Goal: Information Seeking & Learning: Learn about a topic

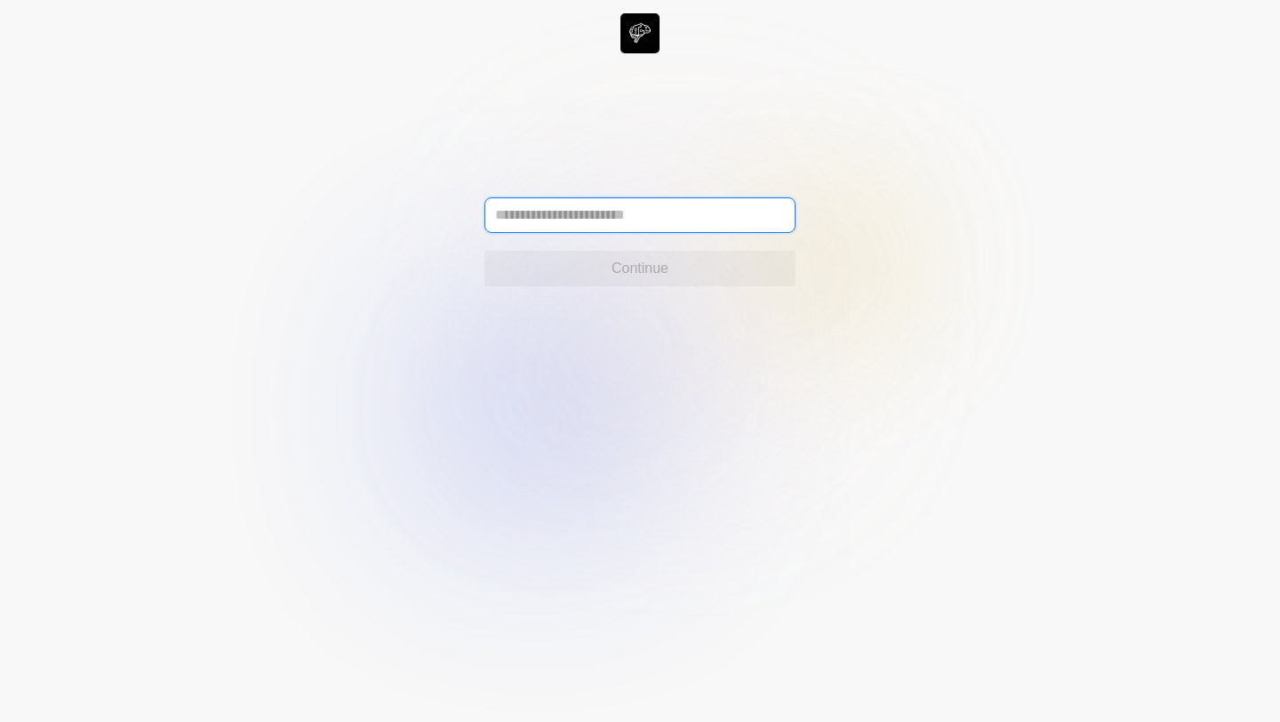
click at [620, 219] on input "text" at bounding box center [639, 215] width 311 height 36
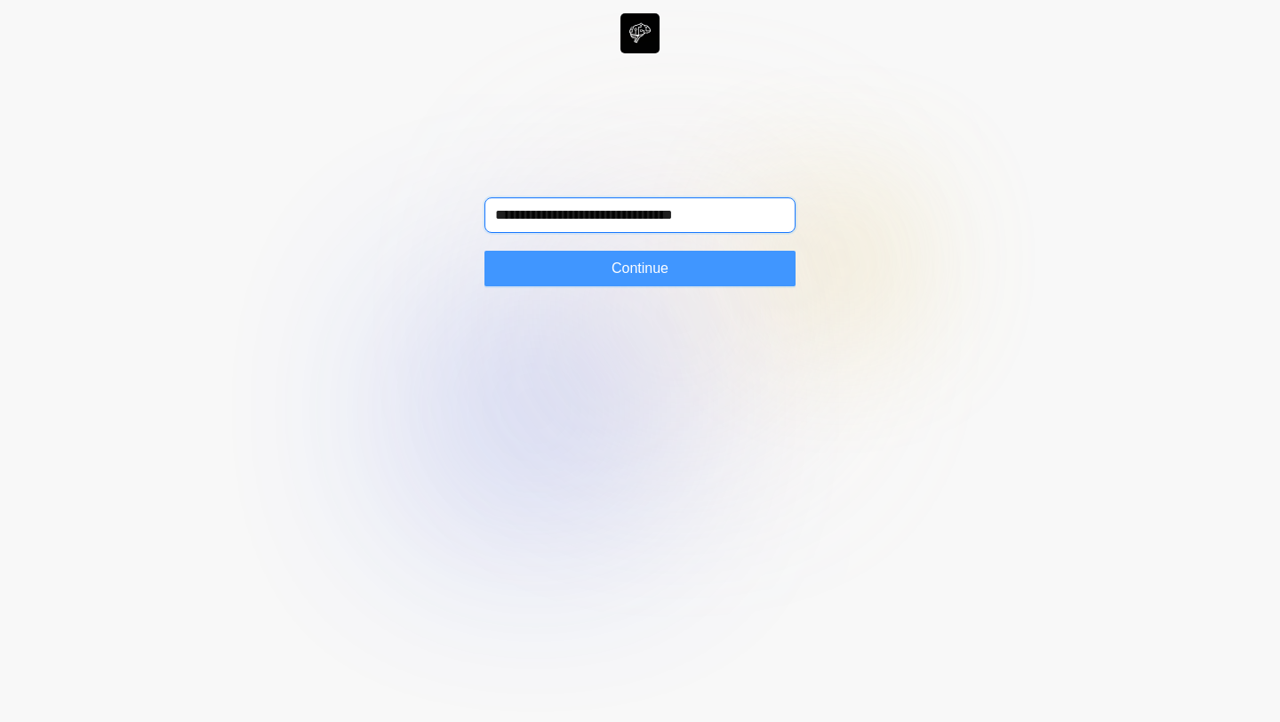
type input "**********"
click at [632, 255] on button "Continue" at bounding box center [639, 269] width 311 height 36
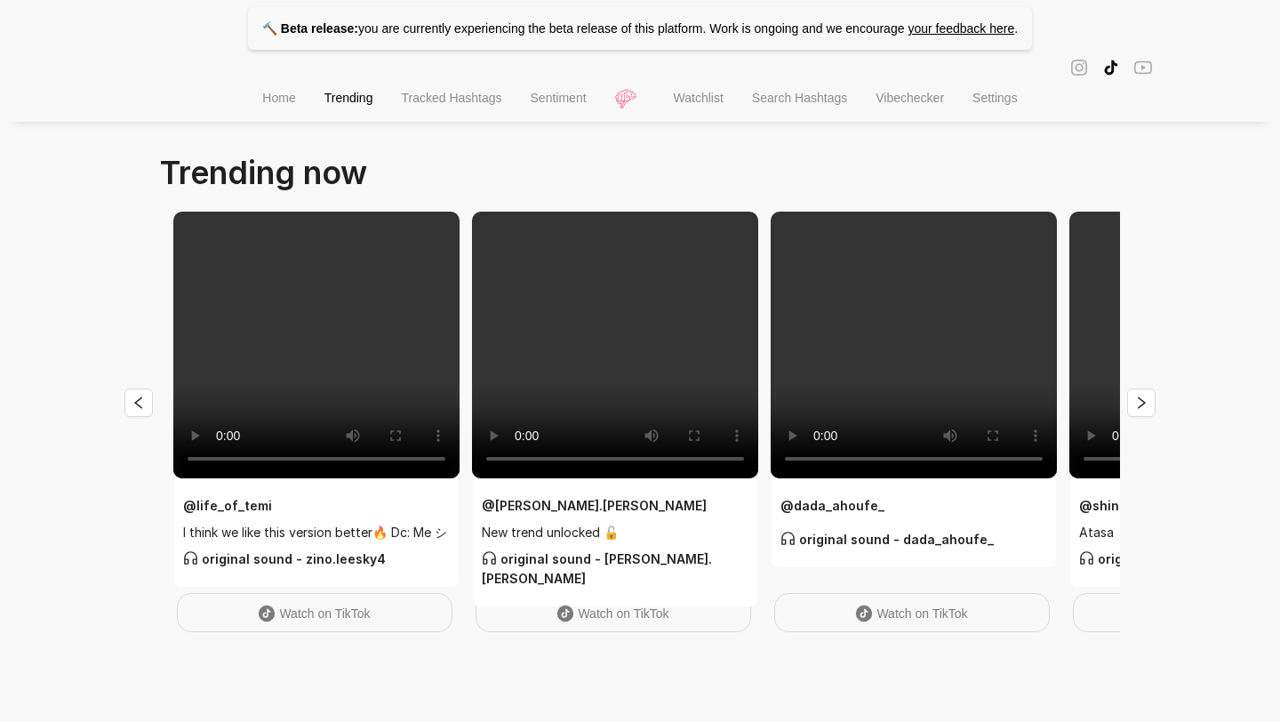
click at [401, 36] on p "🔨 Beta release: you are currently experiencing the beta release of this platfor…" at bounding box center [640, 28] width 784 height 43
click at [263, 100] on span "Home" at bounding box center [278, 98] width 33 height 14
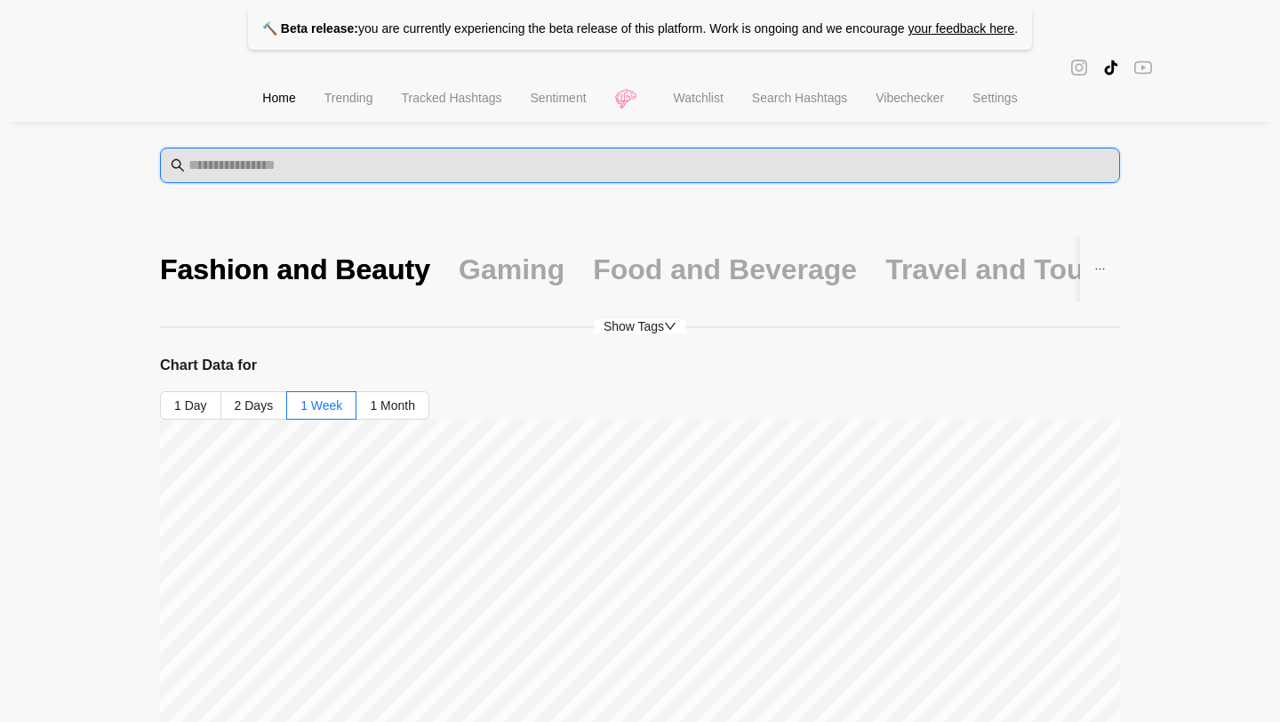
click at [372, 157] on input "text" at bounding box center [648, 165] width 921 height 21
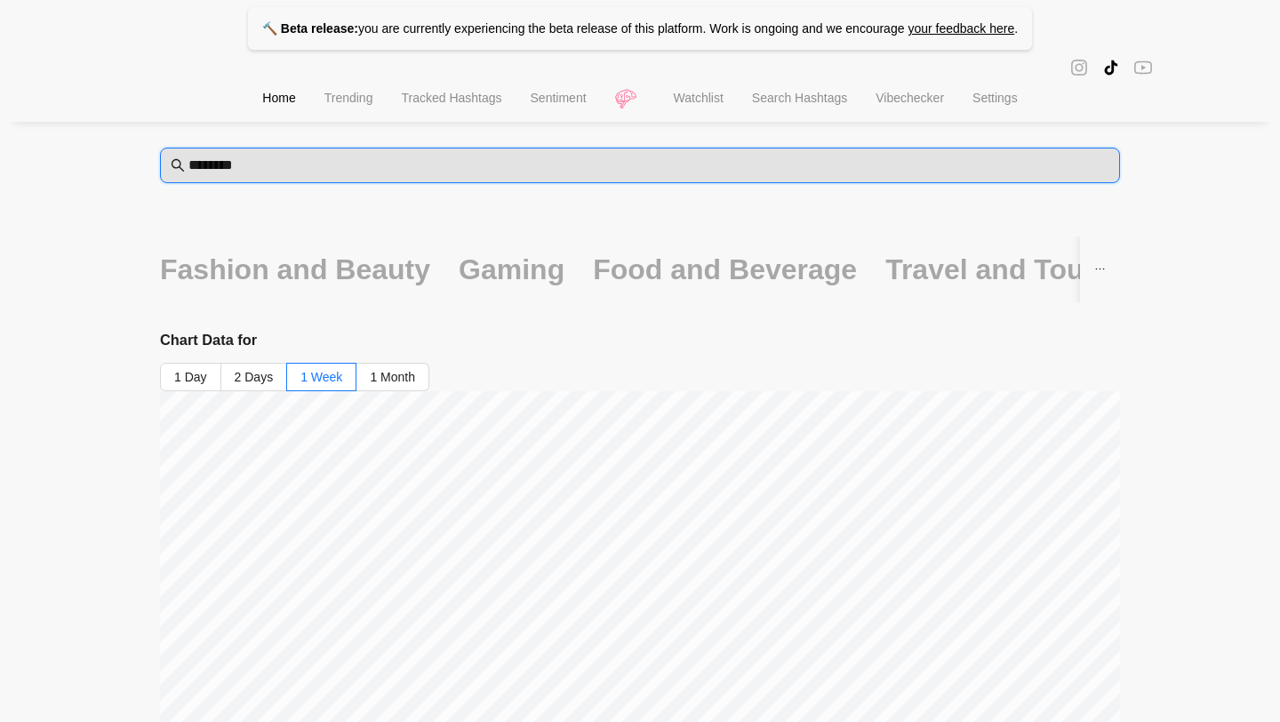
type input "********"
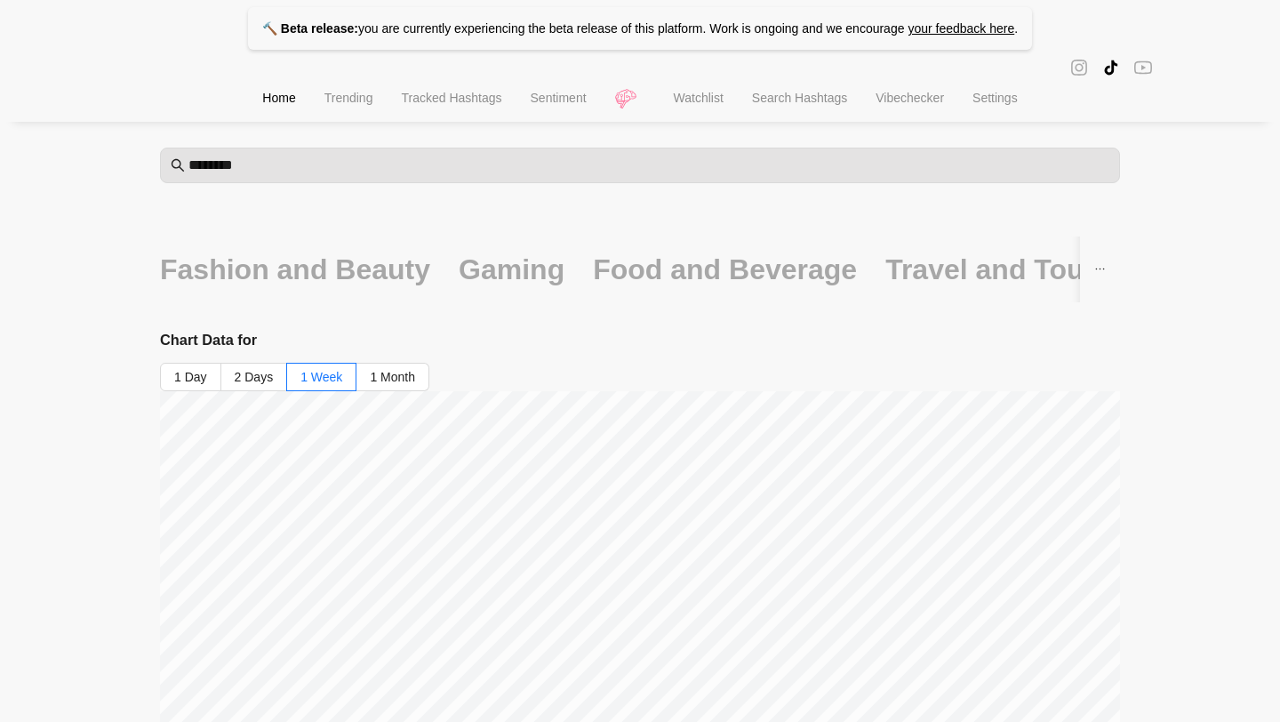
drag, startPoint x: 286, startPoint y: 176, endPoint x: 152, endPoint y: 176, distance: 134.2
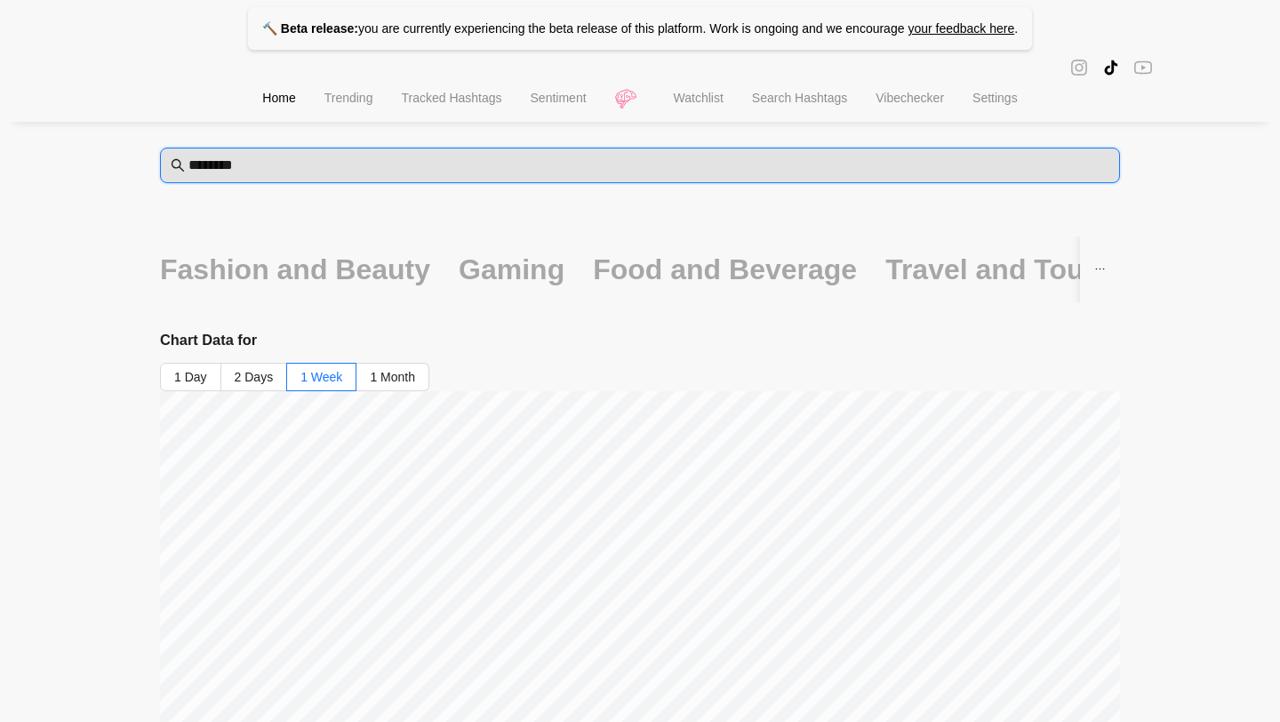
drag, startPoint x: 234, startPoint y: 163, endPoint x: 16, endPoint y: 142, distance: 218.7
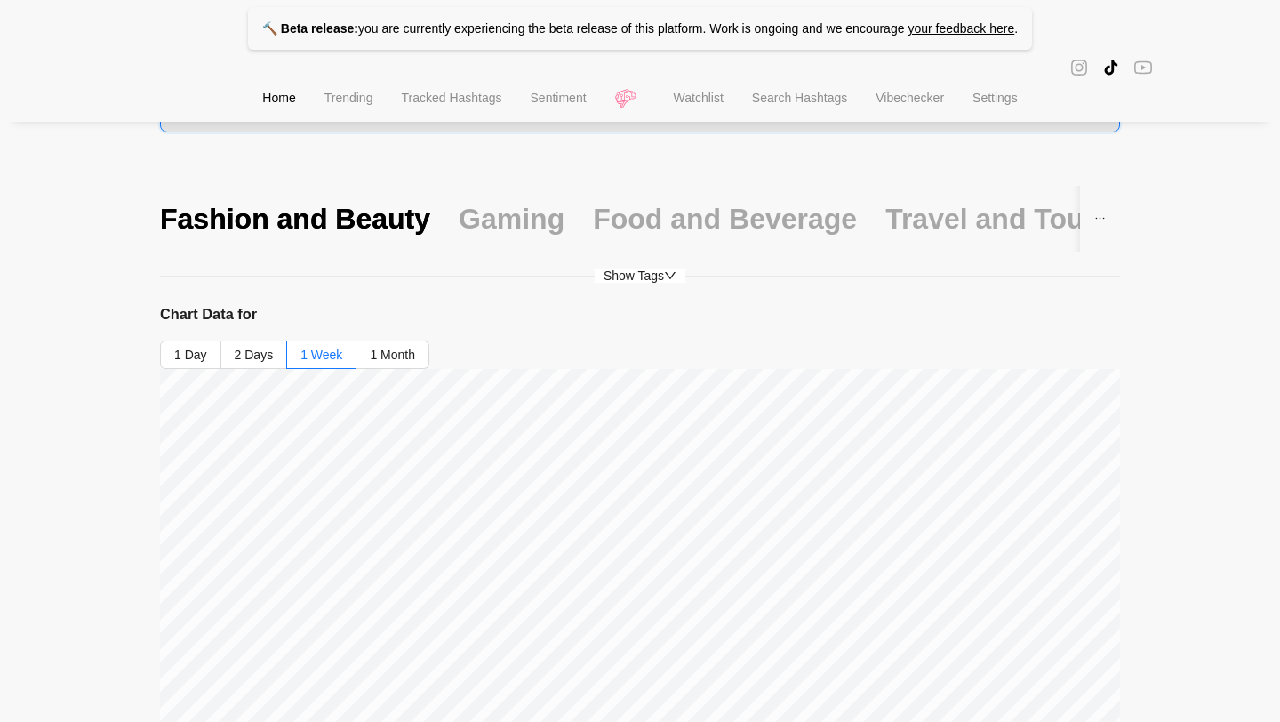
scroll to position [52, 0]
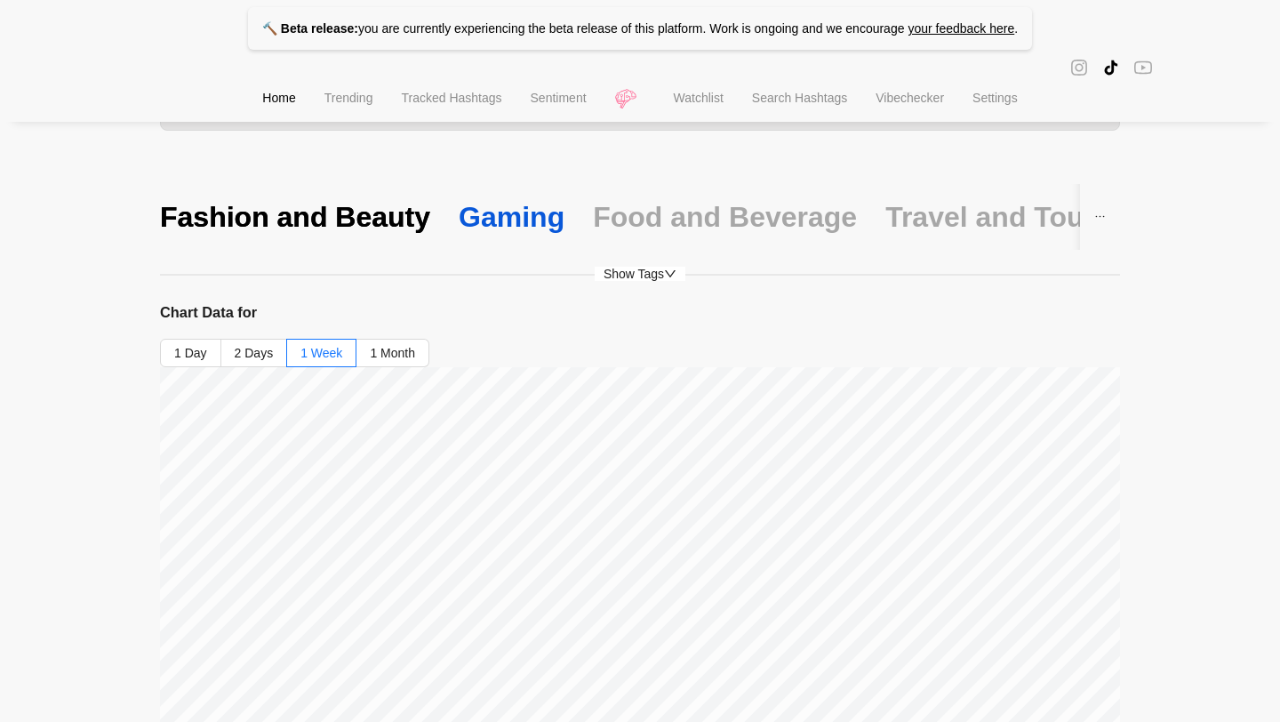
click at [506, 219] on div "Gaming" at bounding box center [511, 216] width 106 height 37
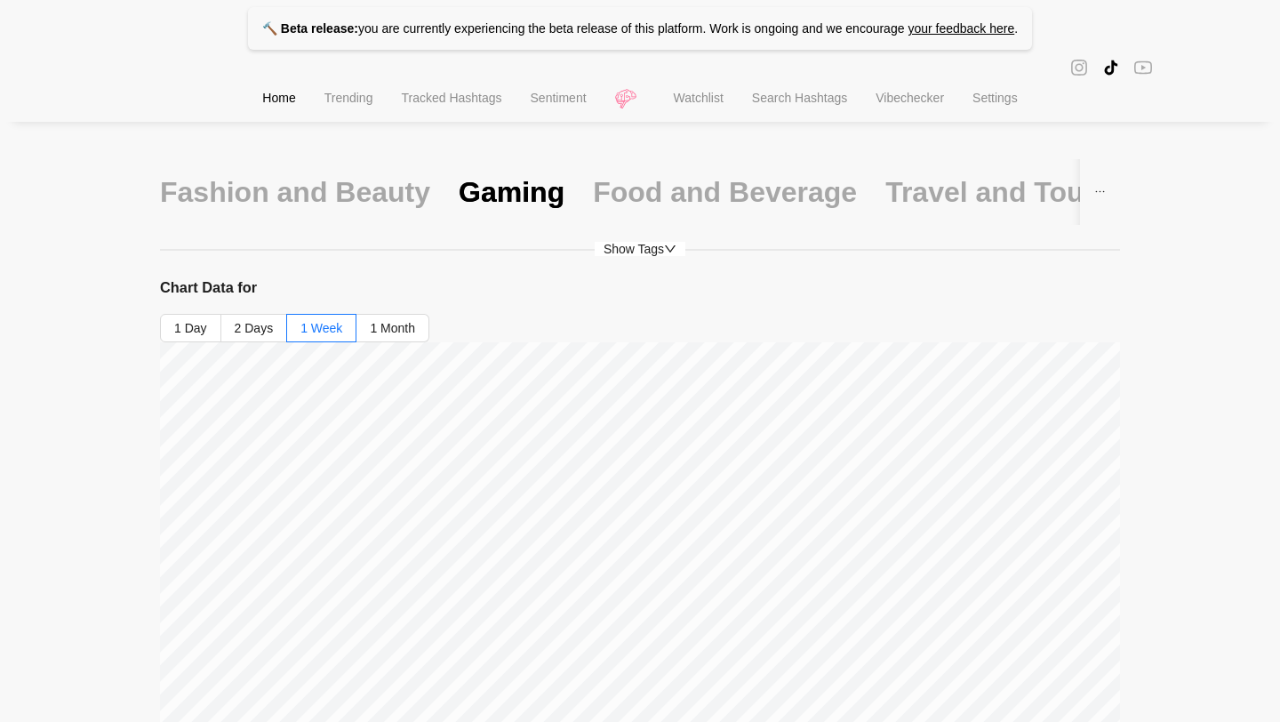
scroll to position [76, 0]
click at [999, 207] on div "Travel and Tourism" at bounding box center [1014, 192] width 259 height 37
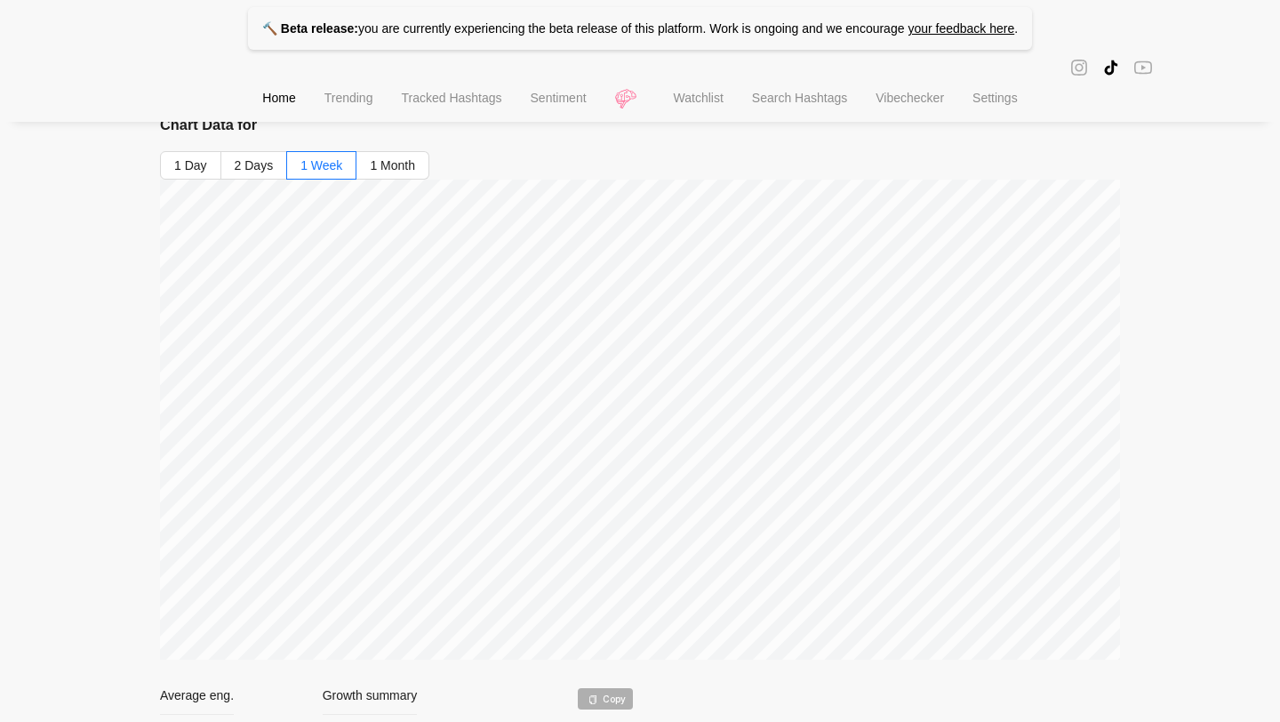
scroll to position [0, 0]
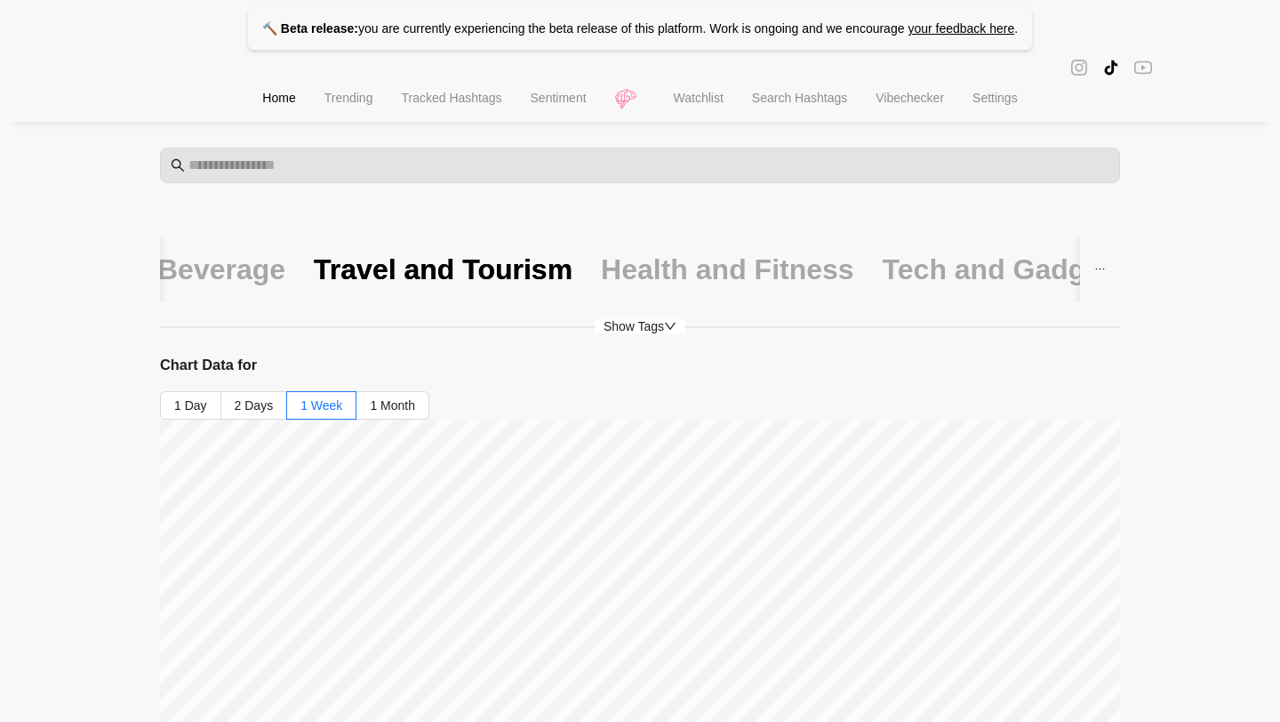
click at [664, 243] on div "Health and Fitness" at bounding box center [727, 269] width 253 height 66
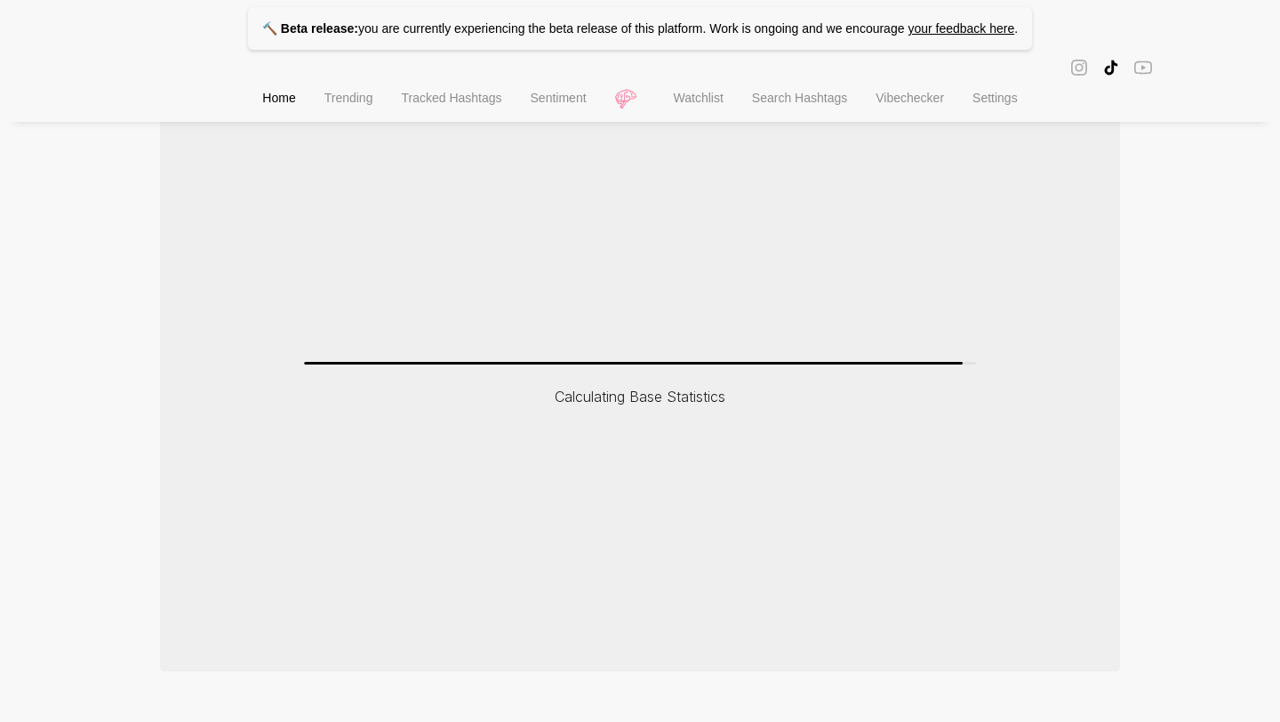
scroll to position [284, 0]
click at [702, 80] on li "Watchlist" at bounding box center [698, 99] width 78 height 45
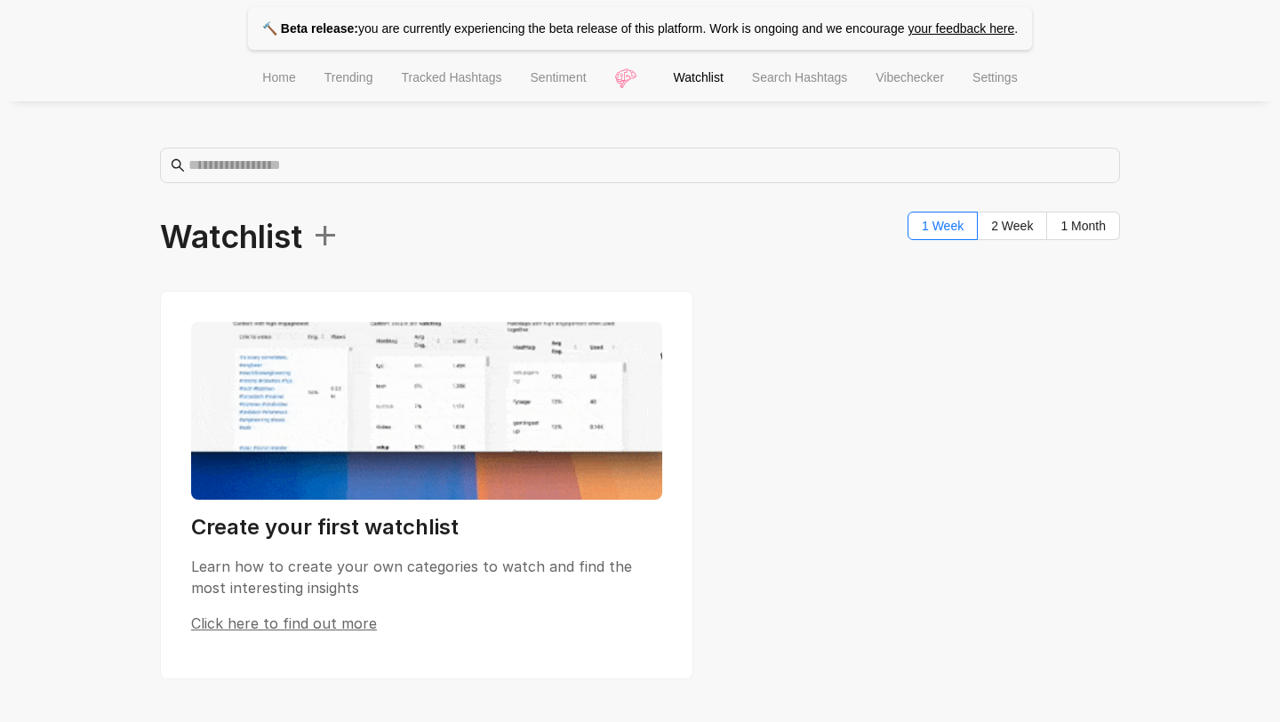
click at [806, 74] on span "Search Hashtags" at bounding box center [799, 77] width 95 height 14
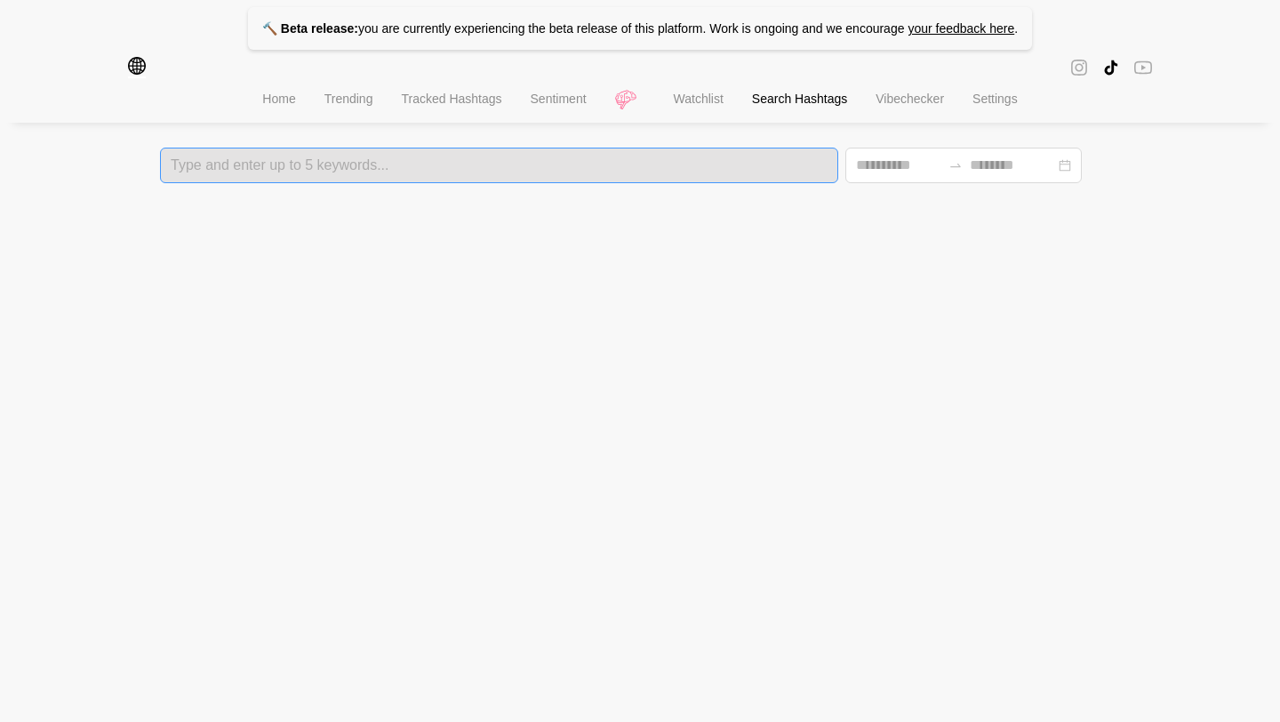
click at [458, 167] on div at bounding box center [498, 165] width 667 height 12
type input "*********"
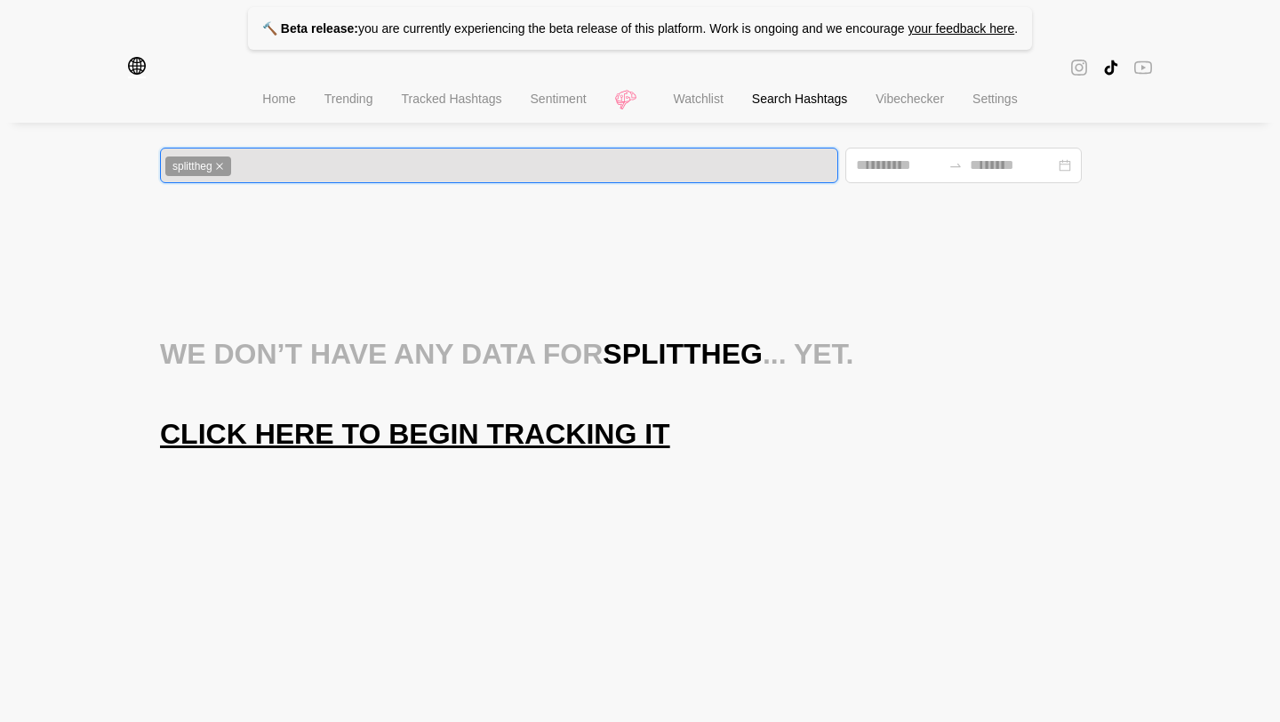
click at [214, 172] on span "splittheg" at bounding box center [198, 166] width 66 height 20
click at [222, 162] on icon "close" at bounding box center [219, 166] width 9 height 9
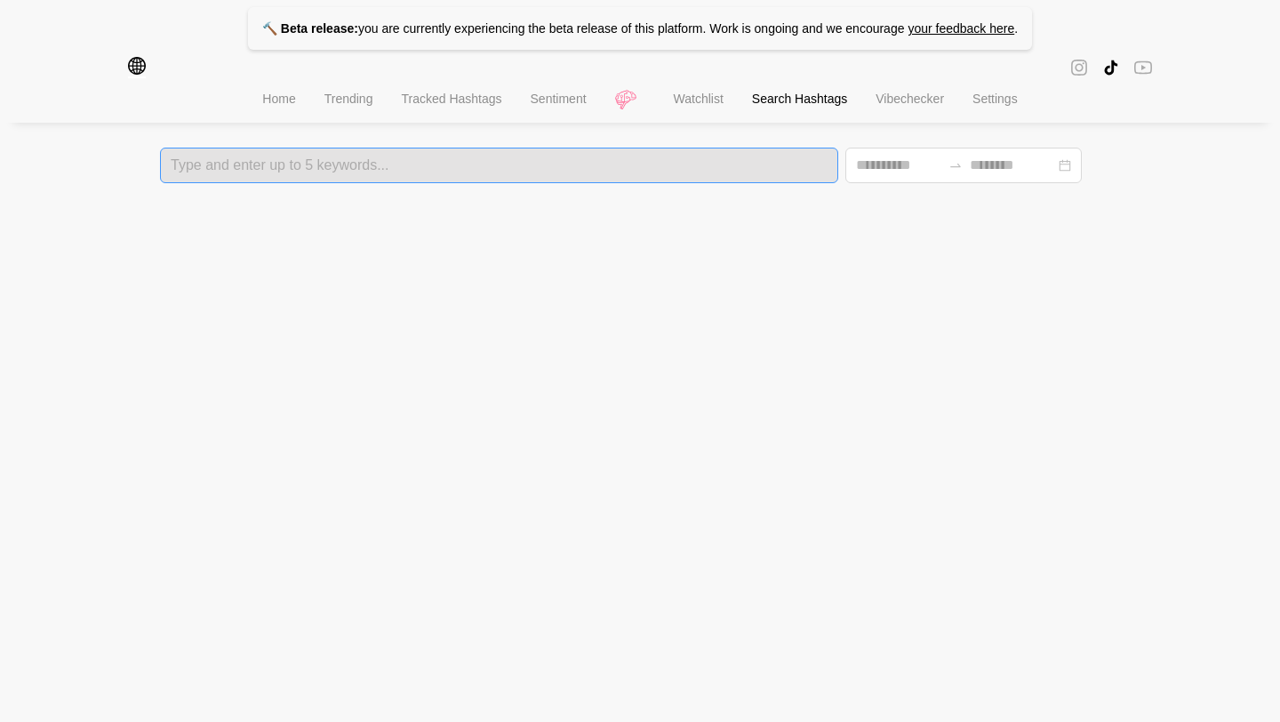
click at [456, 106] on span "Tracked Hashtags" at bounding box center [451, 99] width 100 height 14
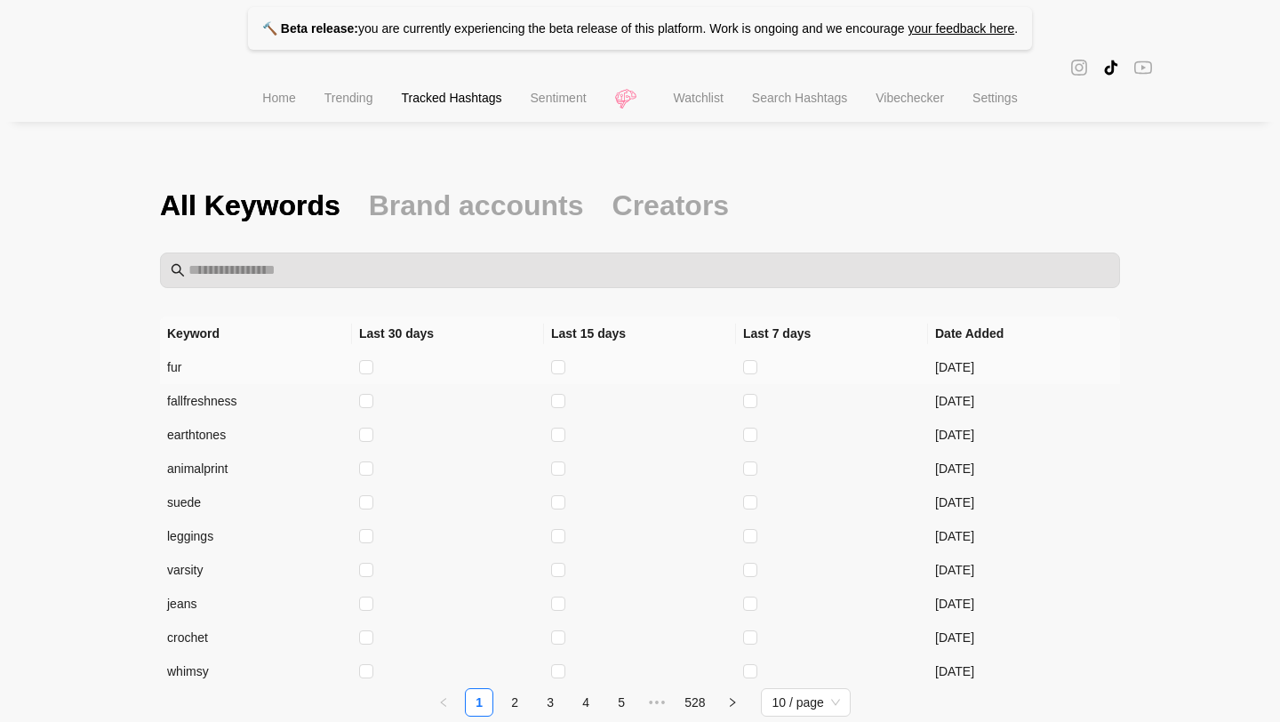
scroll to position [80, 0]
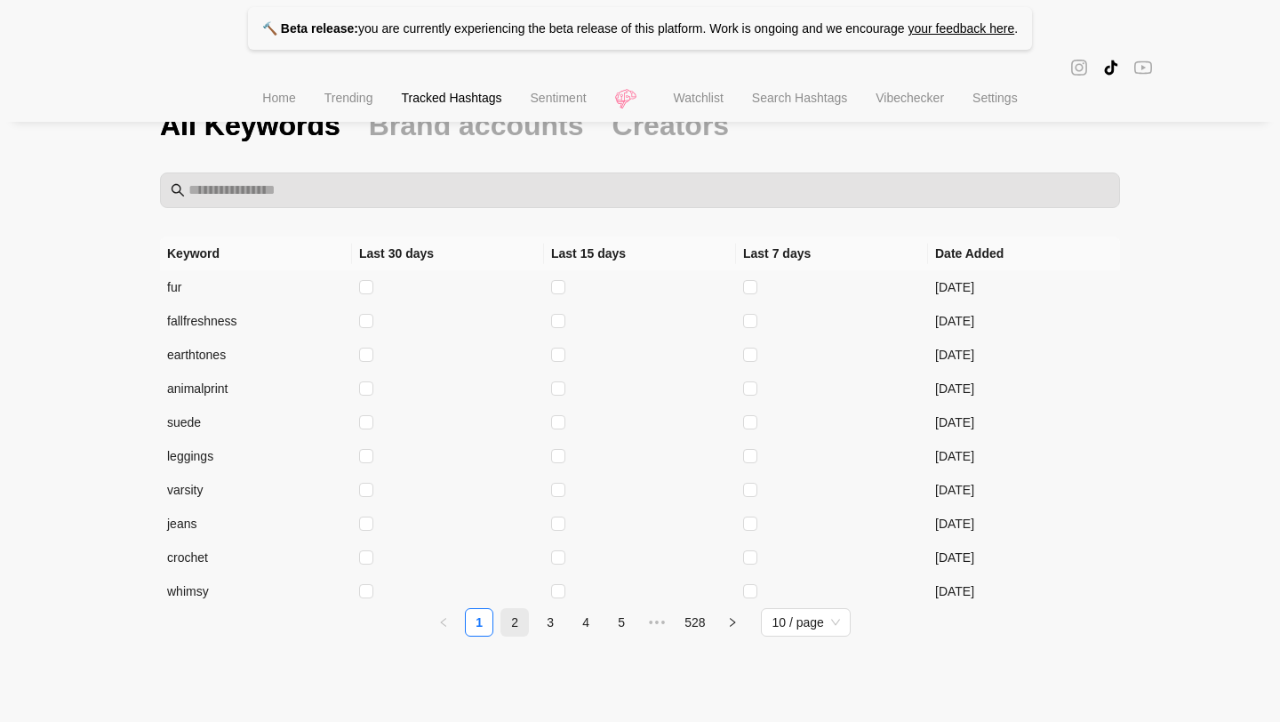
click at [519, 623] on link "2" at bounding box center [514, 622] width 27 height 27
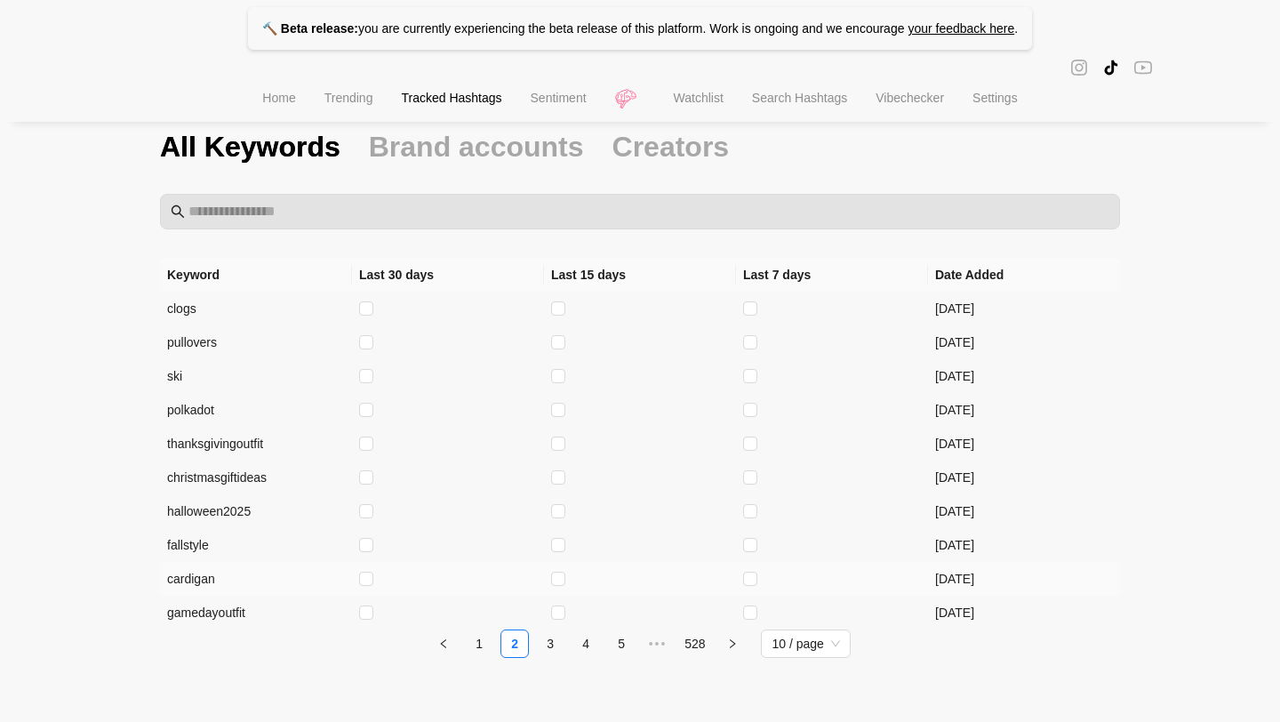
scroll to position [74, 0]
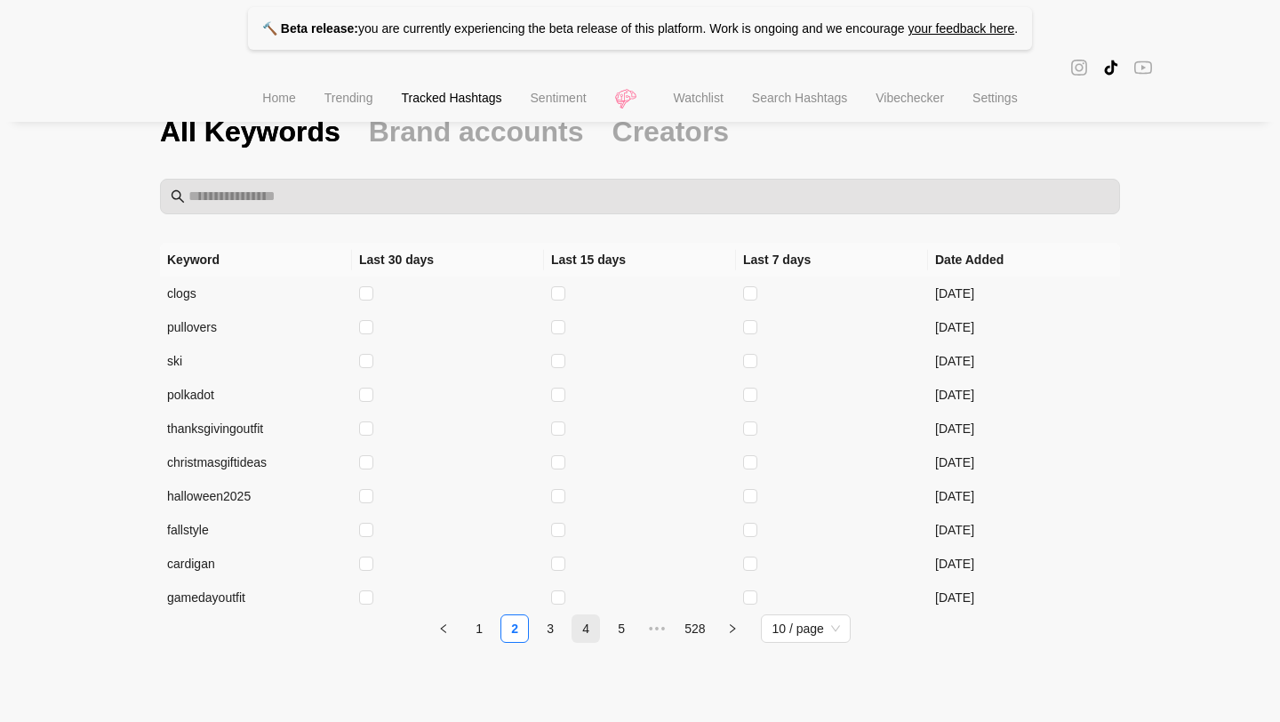
click at [574, 634] on link "4" at bounding box center [585, 628] width 27 height 27
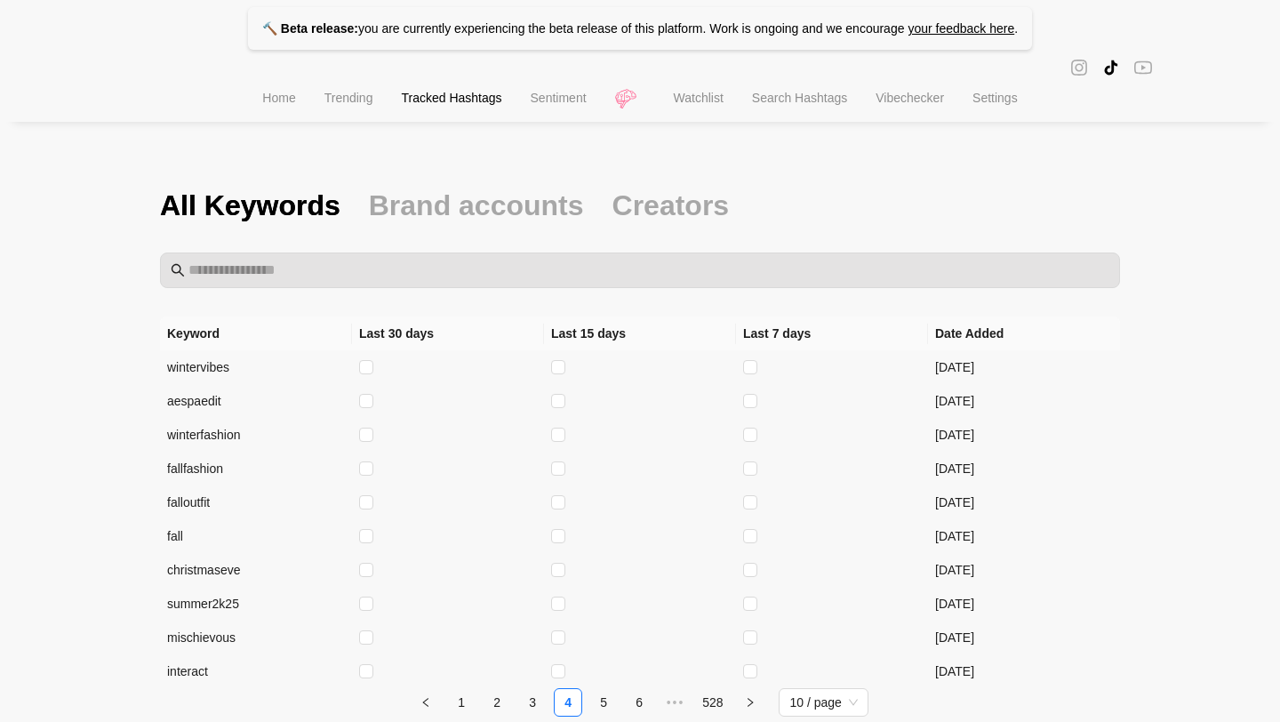
scroll to position [80, 0]
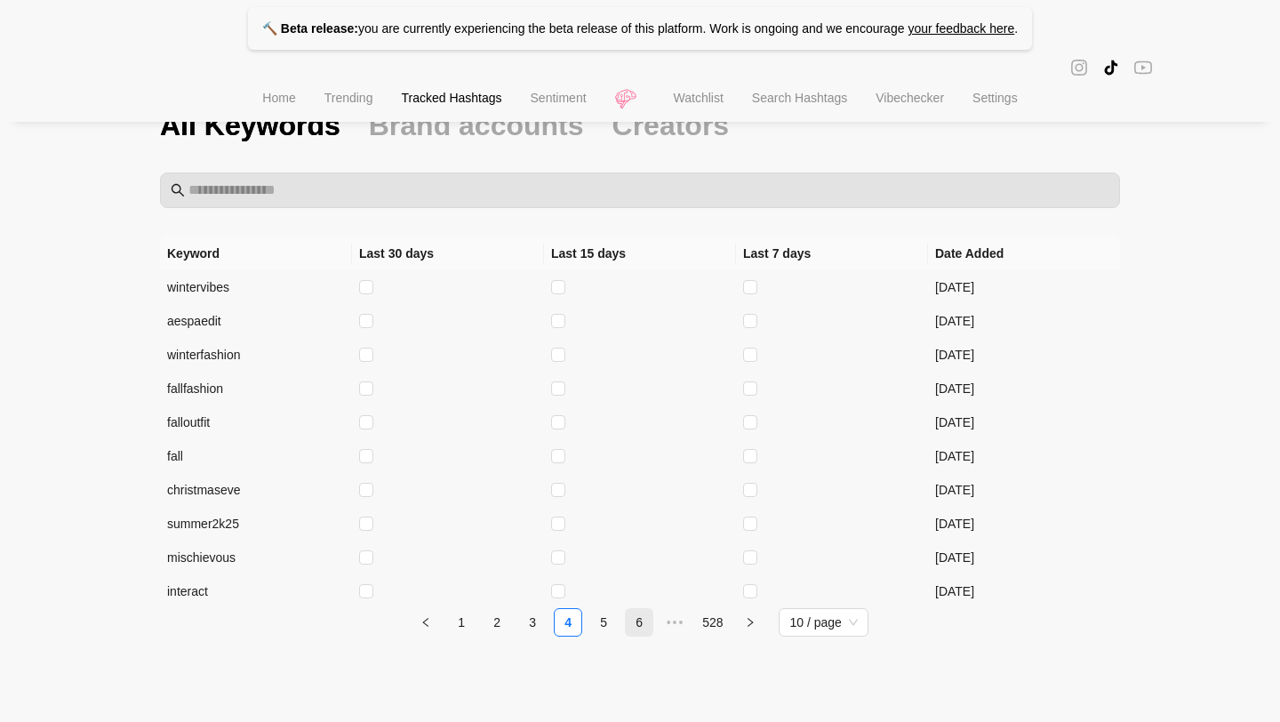
click at [635, 623] on link "6" at bounding box center [639, 622] width 27 height 27
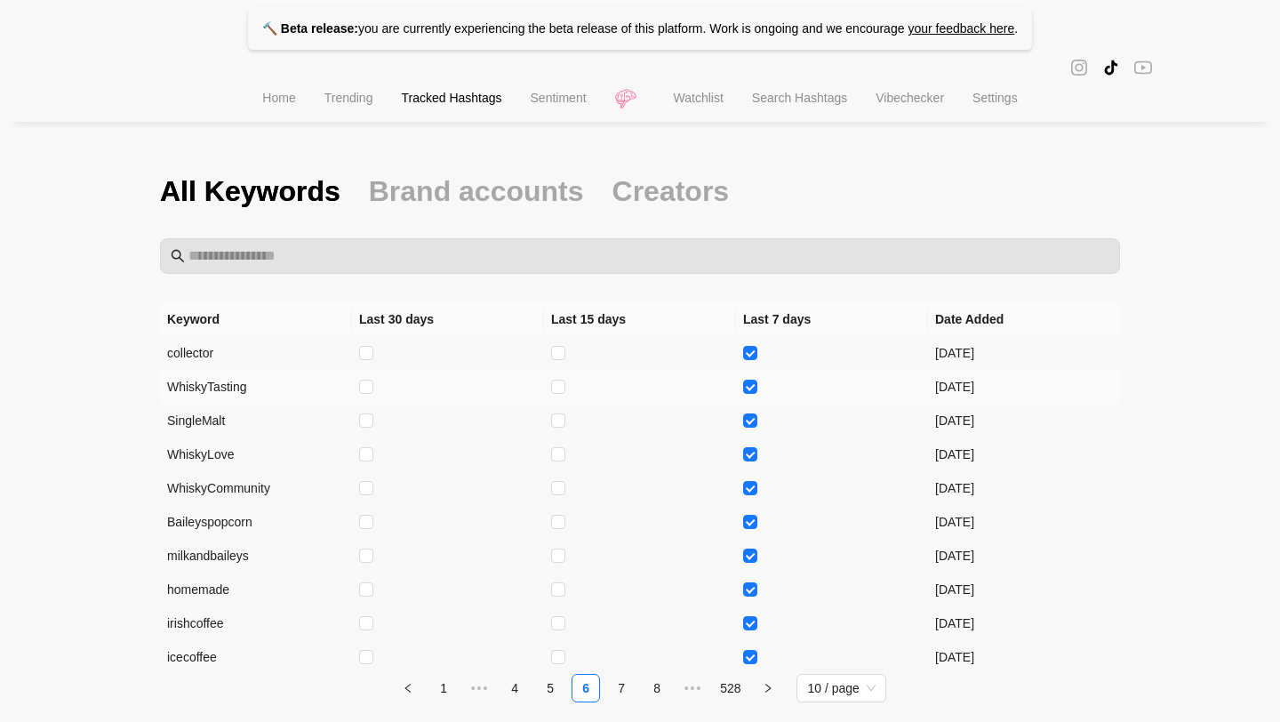
scroll to position [36, 0]
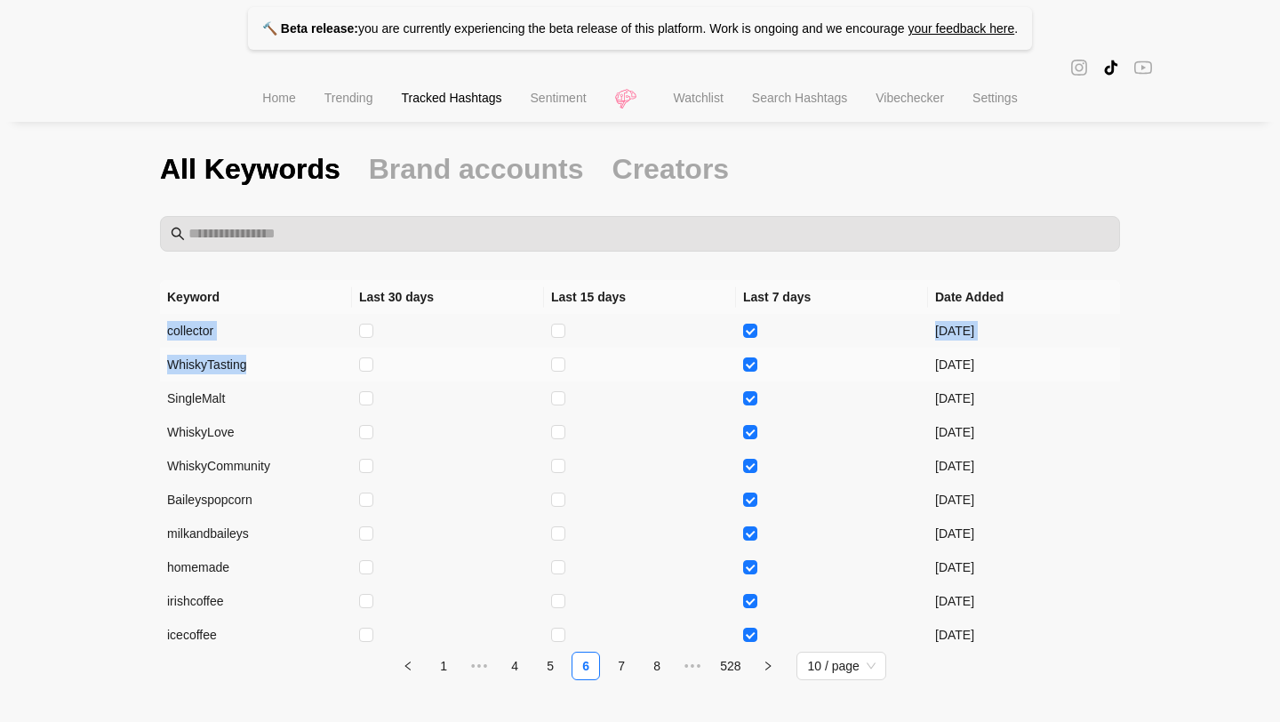
drag, startPoint x: 162, startPoint y: 329, endPoint x: 189, endPoint y: 372, distance: 51.5
click at [189, 373] on tbody "collector [DATE] WhiskyTasting [DATE] SingleMalt [DATE] WhiskyLove [DATE] Whisk…" at bounding box center [640, 483] width 960 height 338
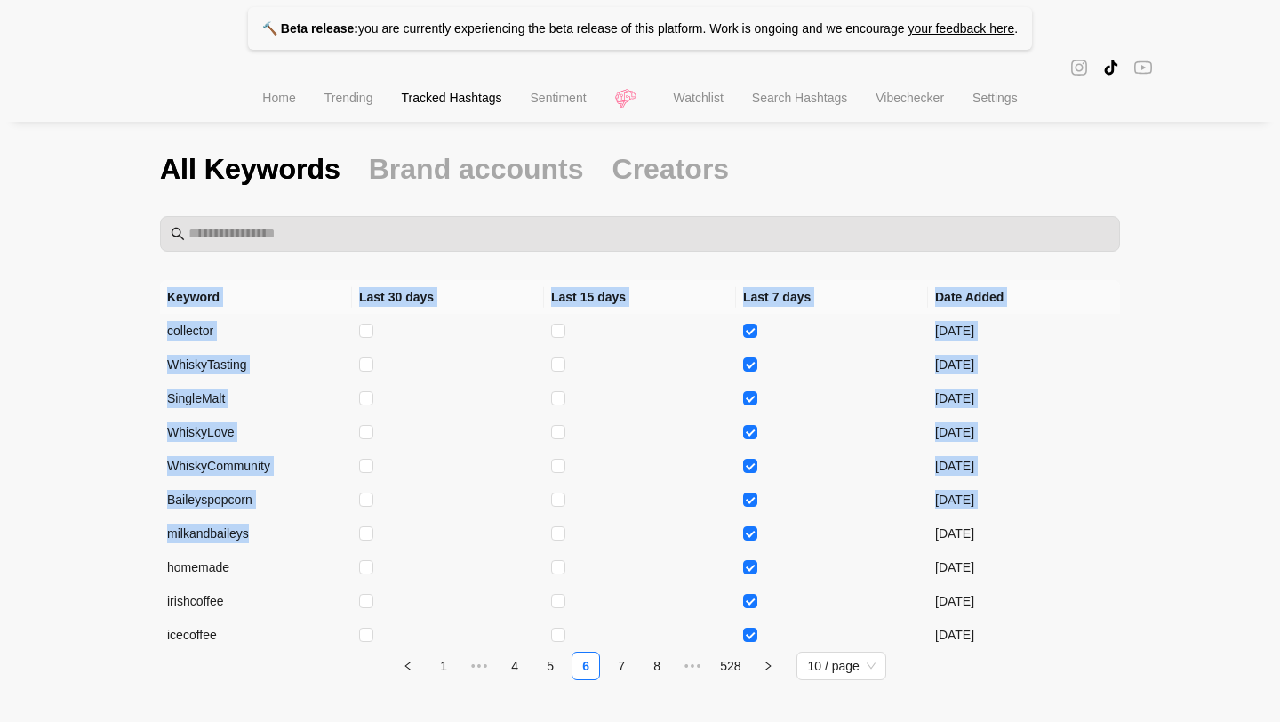
drag, startPoint x: 262, startPoint y: 534, endPoint x: 144, endPoint y: 533, distance: 118.2
click at [144, 533] on div "🔨 Beta release: you are currently experiencing the beta release of this platfor…" at bounding box center [640, 364] width 1280 height 801
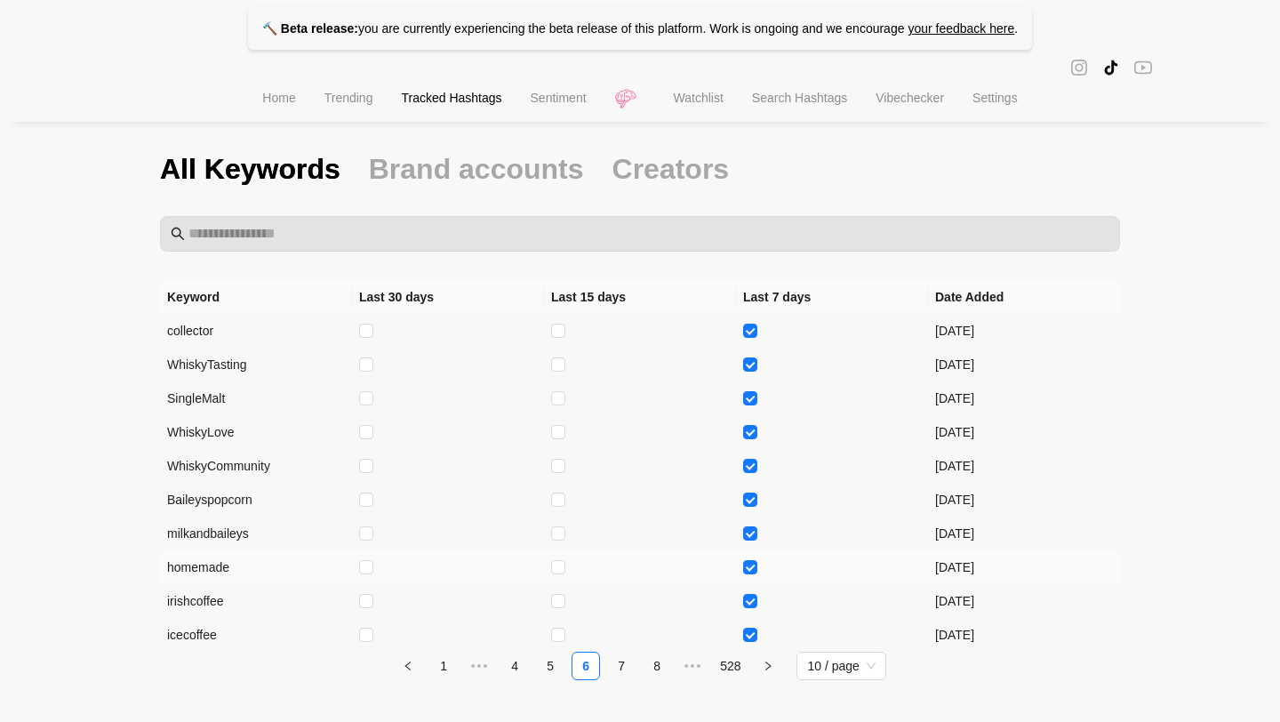
click at [234, 567] on td "homemade" at bounding box center [256, 567] width 192 height 34
click at [608, 658] on link "7" at bounding box center [621, 665] width 27 height 27
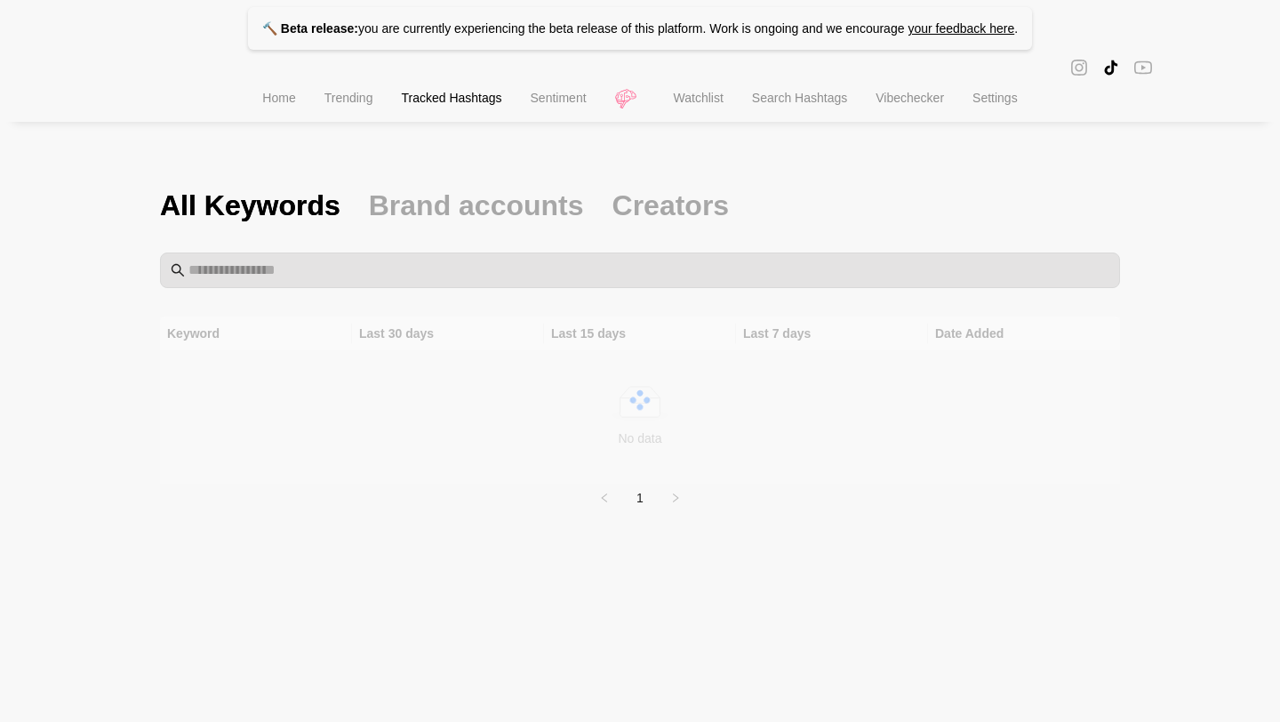
scroll to position [0, 0]
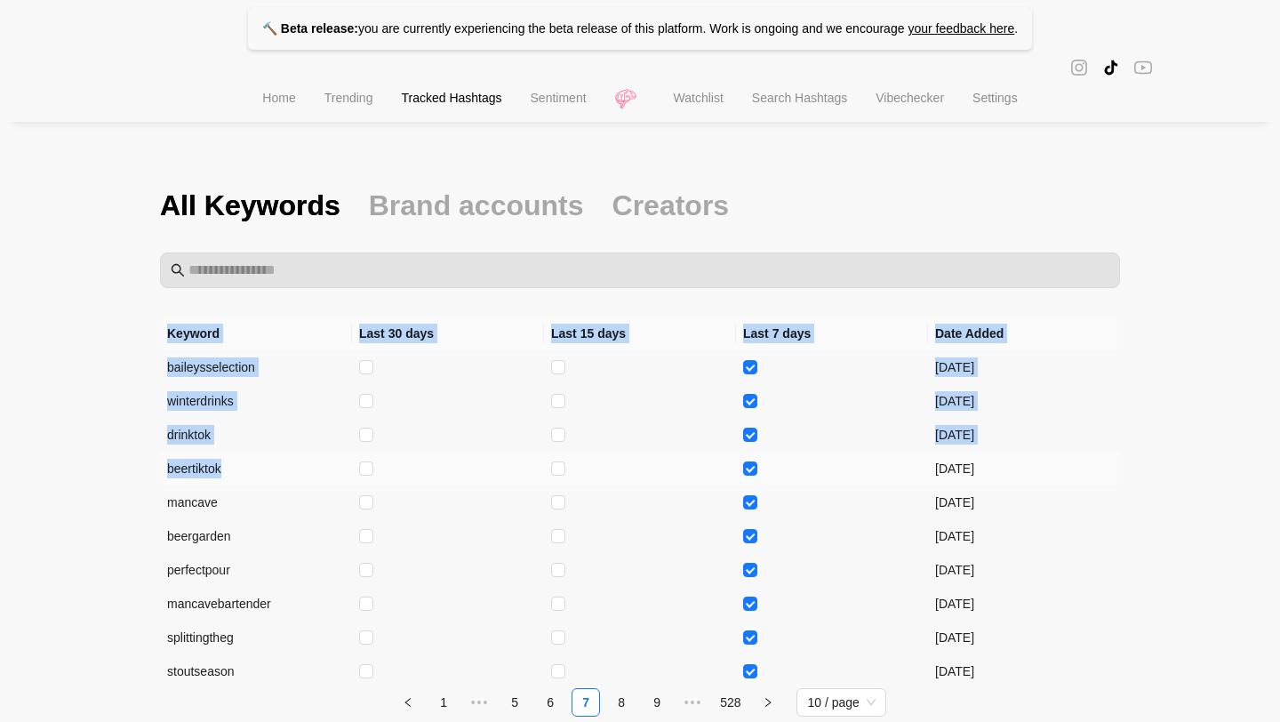
drag, startPoint x: 230, startPoint y: 469, endPoint x: 147, endPoint y: 469, distance: 82.6
click at [147, 469] on div "🔨 Beta release: you are currently experiencing the beta release of this platfor…" at bounding box center [640, 400] width 1280 height 801
drag, startPoint x: 227, startPoint y: 493, endPoint x: 152, endPoint y: 493, distance: 75.5
click at [152, 493] on div "🔨 Beta release: you are currently experiencing the beta release of this platfor…" at bounding box center [640, 400] width 1280 height 801
drag, startPoint x: 243, startPoint y: 533, endPoint x: 105, endPoint y: 533, distance: 137.7
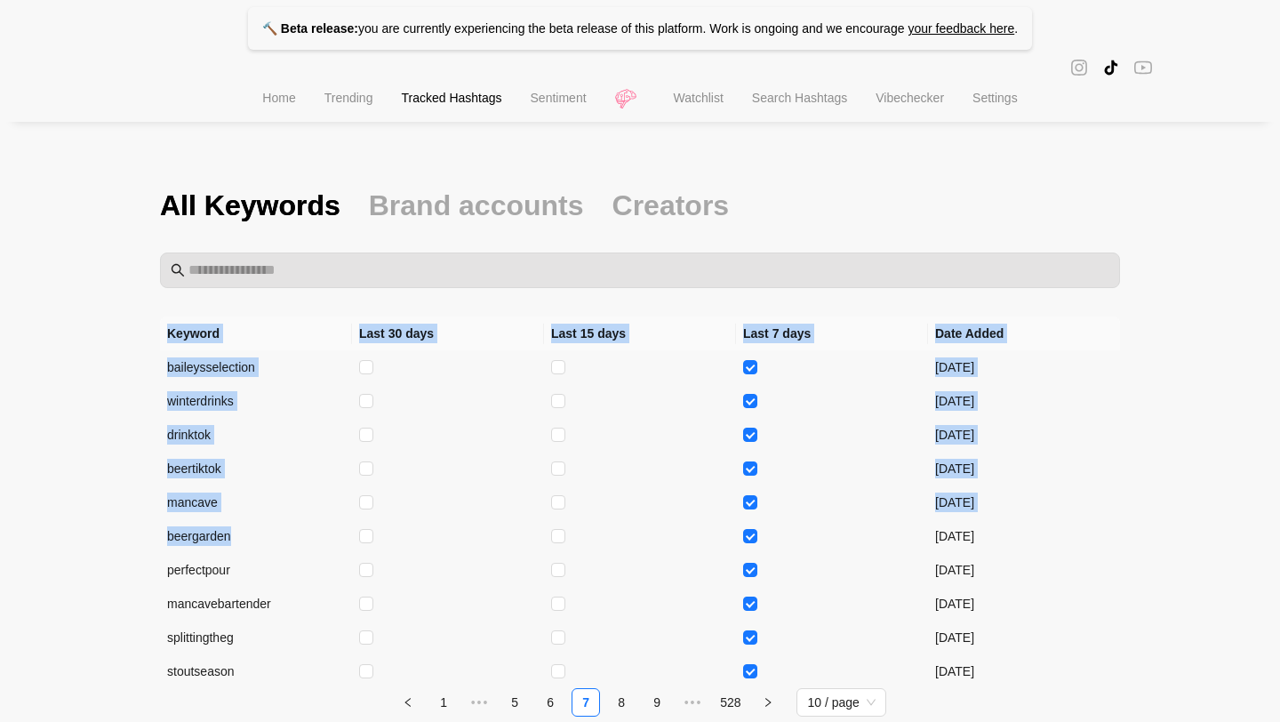
click at [105, 533] on div "🔨 Beta release: you are currently experiencing the beta release of this platfor…" at bounding box center [640, 400] width 1280 height 801
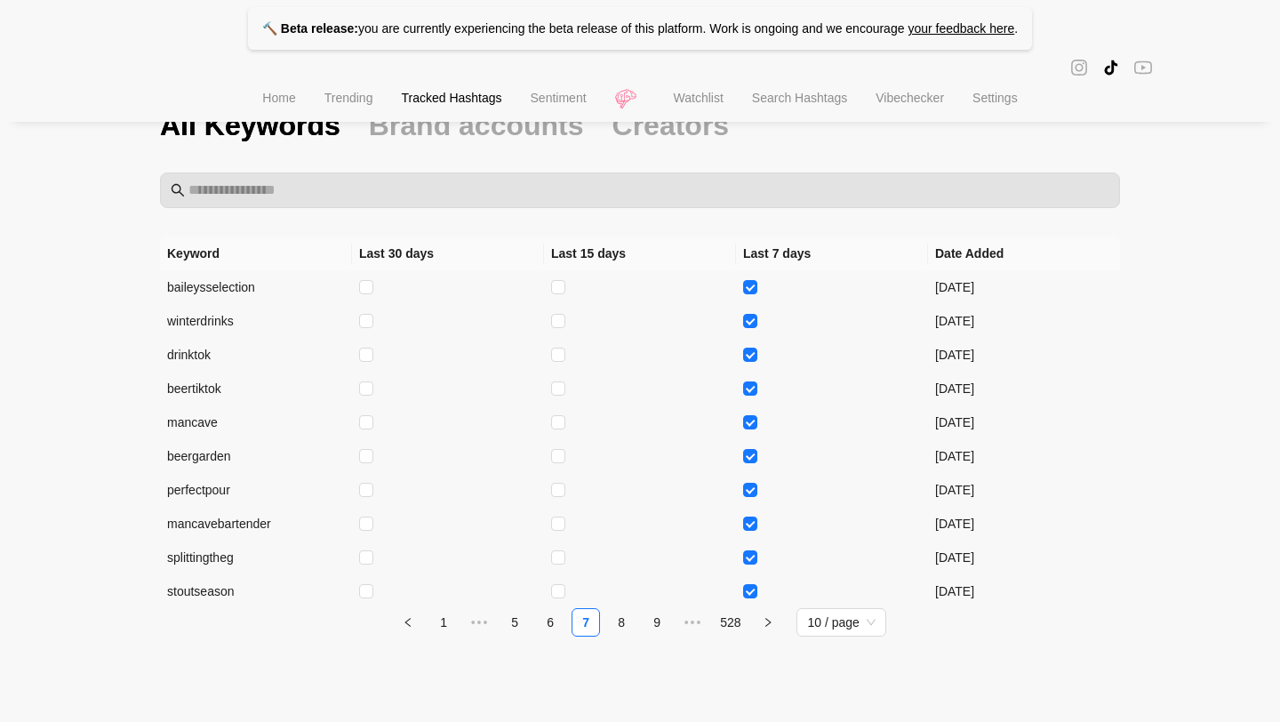
click at [88, 604] on div "🔨 Beta release: you are currently experiencing the beta release of this platfor…" at bounding box center [640, 320] width 1280 height 801
drag, startPoint x: 160, startPoint y: 552, endPoint x: 279, endPoint y: 560, distance: 119.3
click at [279, 560] on td "splittingtheg" at bounding box center [256, 557] width 192 height 34
click at [347, 113] on li "Trending" at bounding box center [348, 99] width 77 height 45
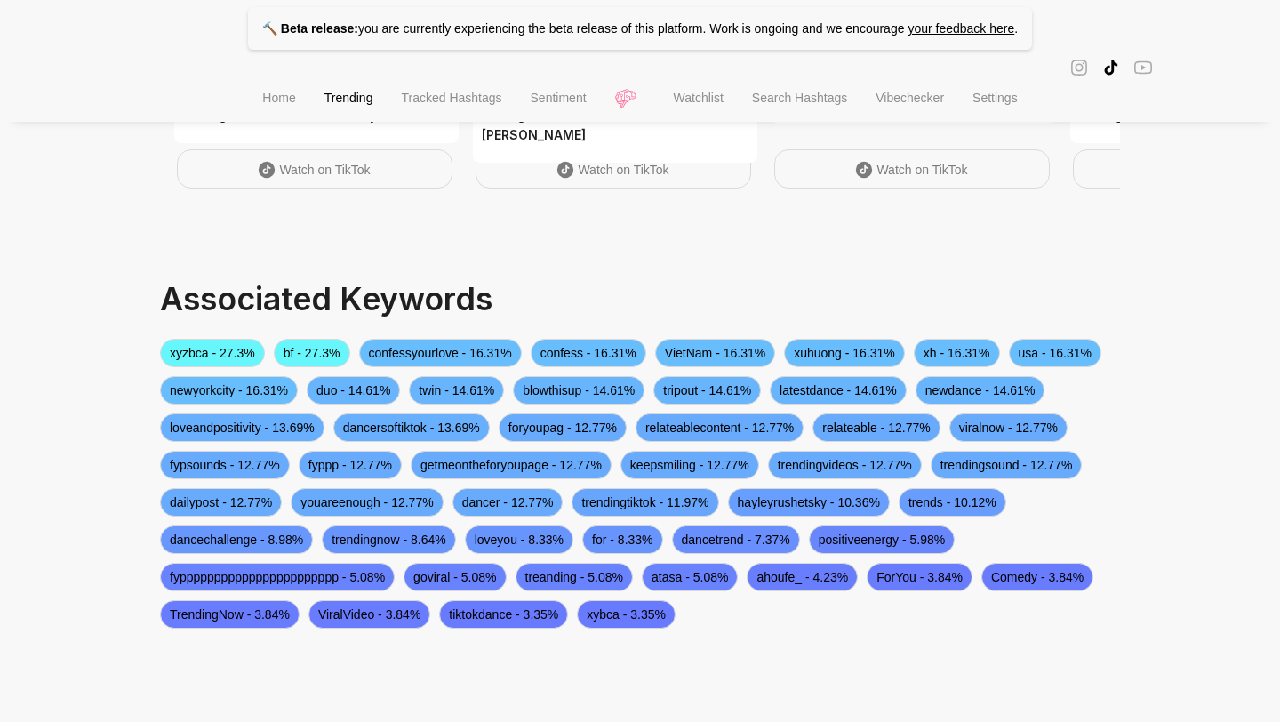
click at [584, 351] on span "confess - 16.31%" at bounding box center [588, 353] width 116 height 28
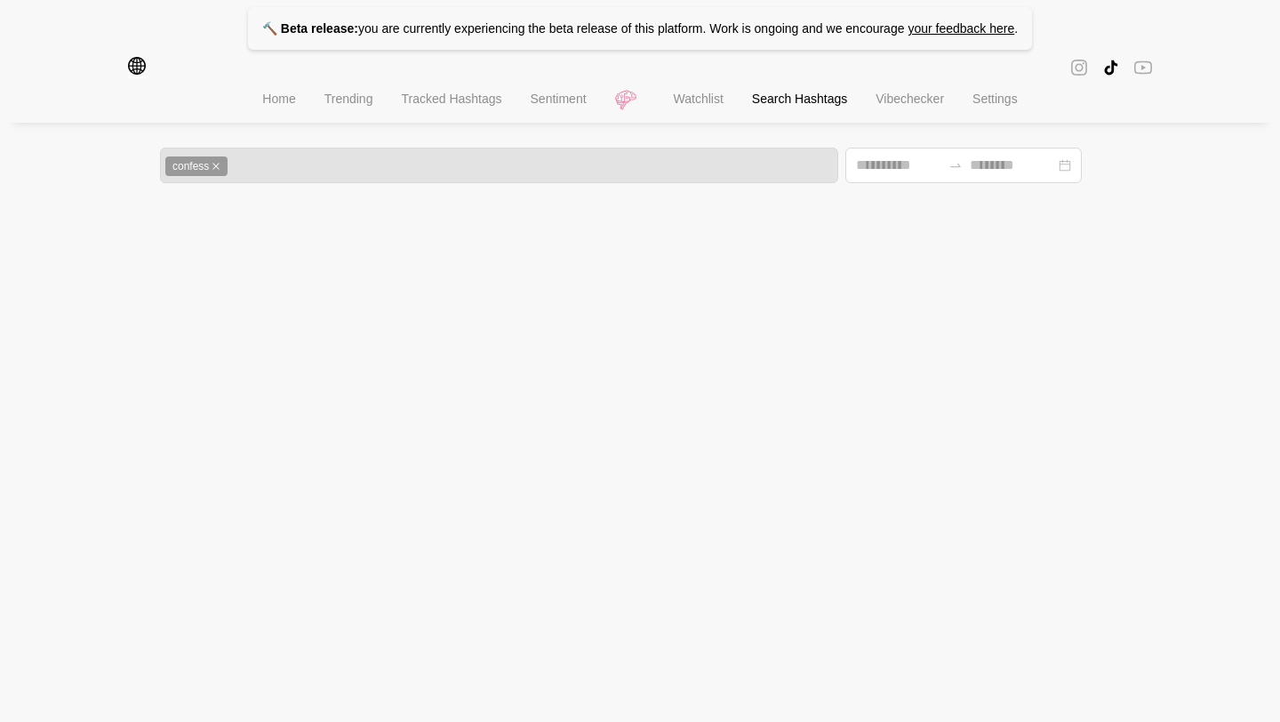
type input "**********"
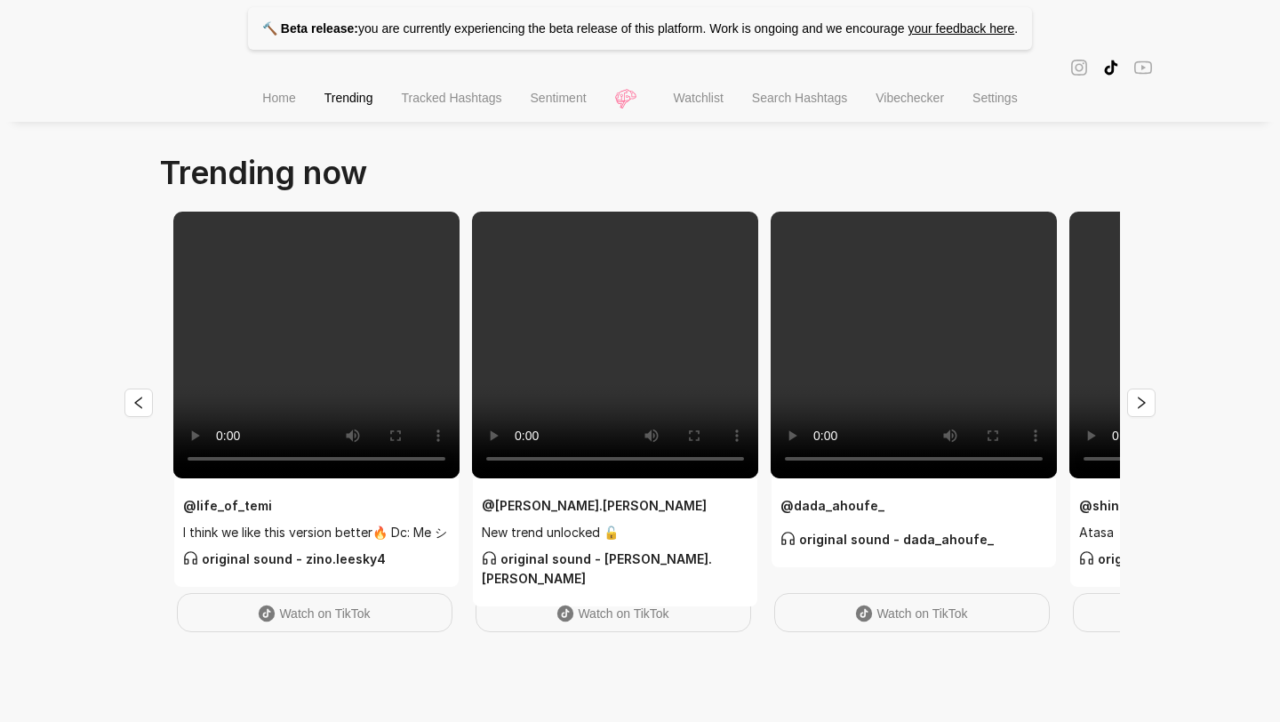
click at [284, 102] on span "Home" at bounding box center [278, 98] width 33 height 14
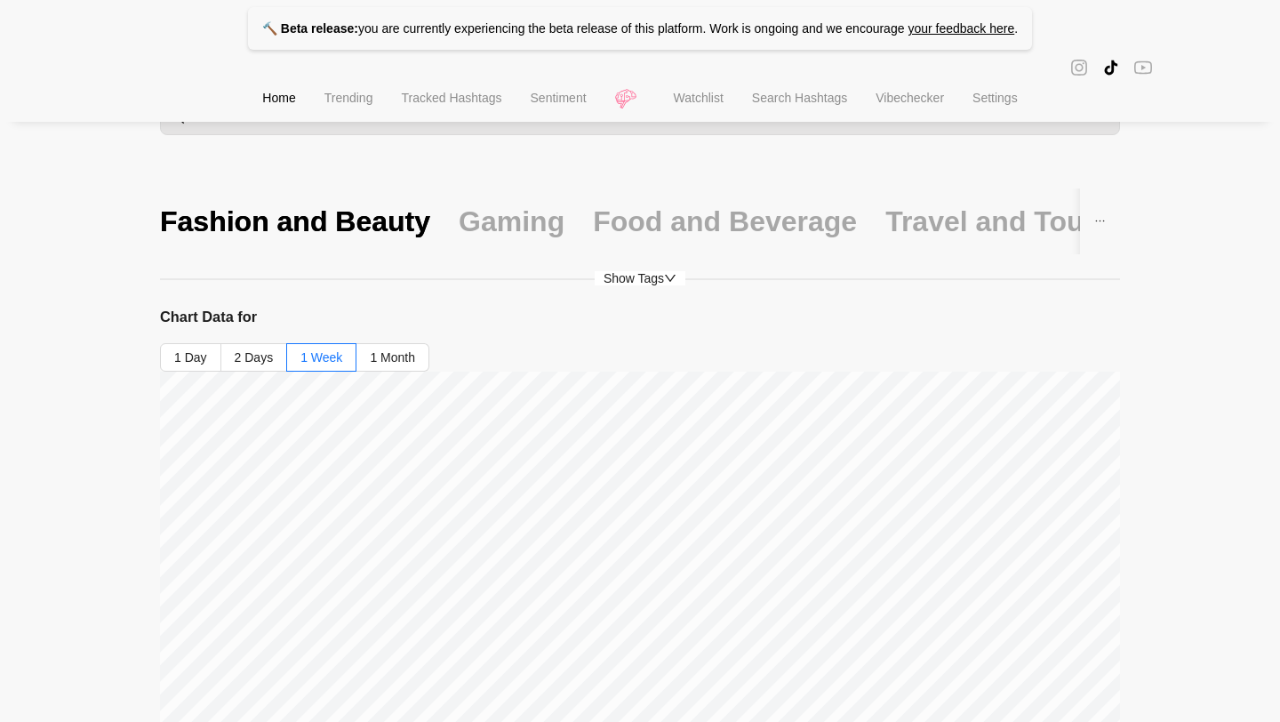
scroll to position [12, 0]
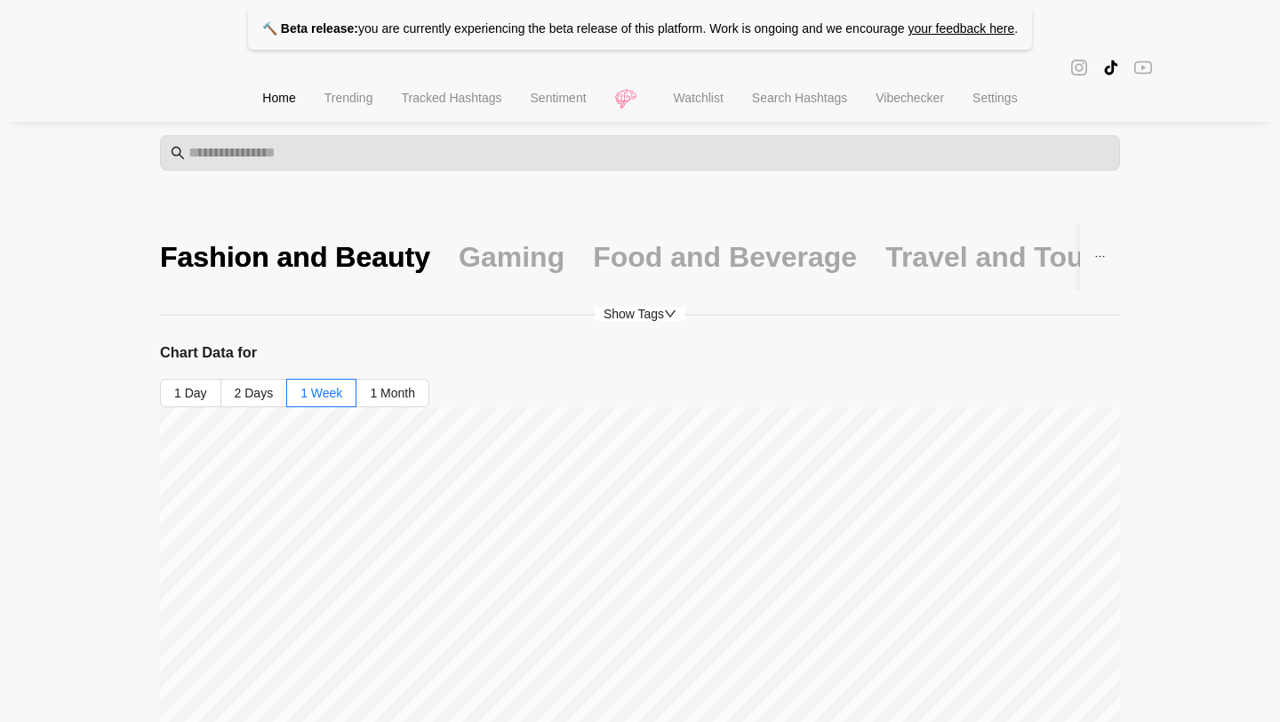
click at [516, 237] on div "Gaming" at bounding box center [511, 257] width 106 height 66
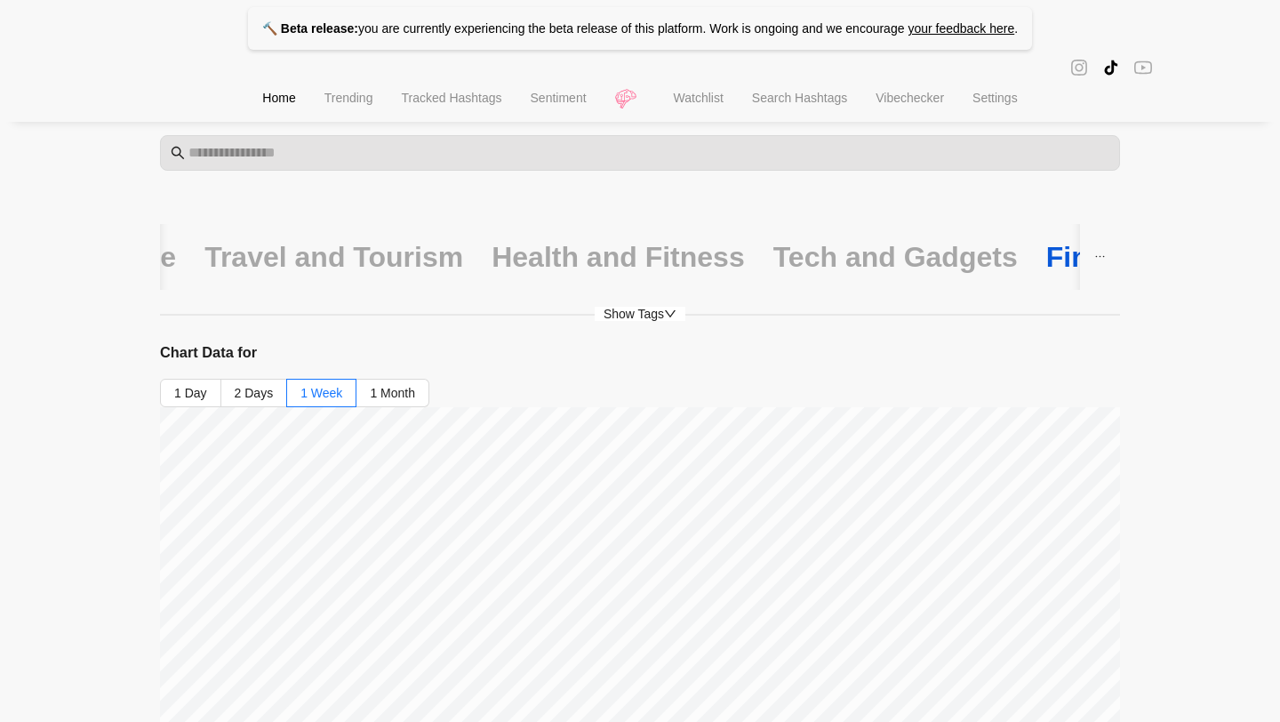
click at [1046, 266] on div "Finance and Investment" at bounding box center [1208, 256] width 324 height 37
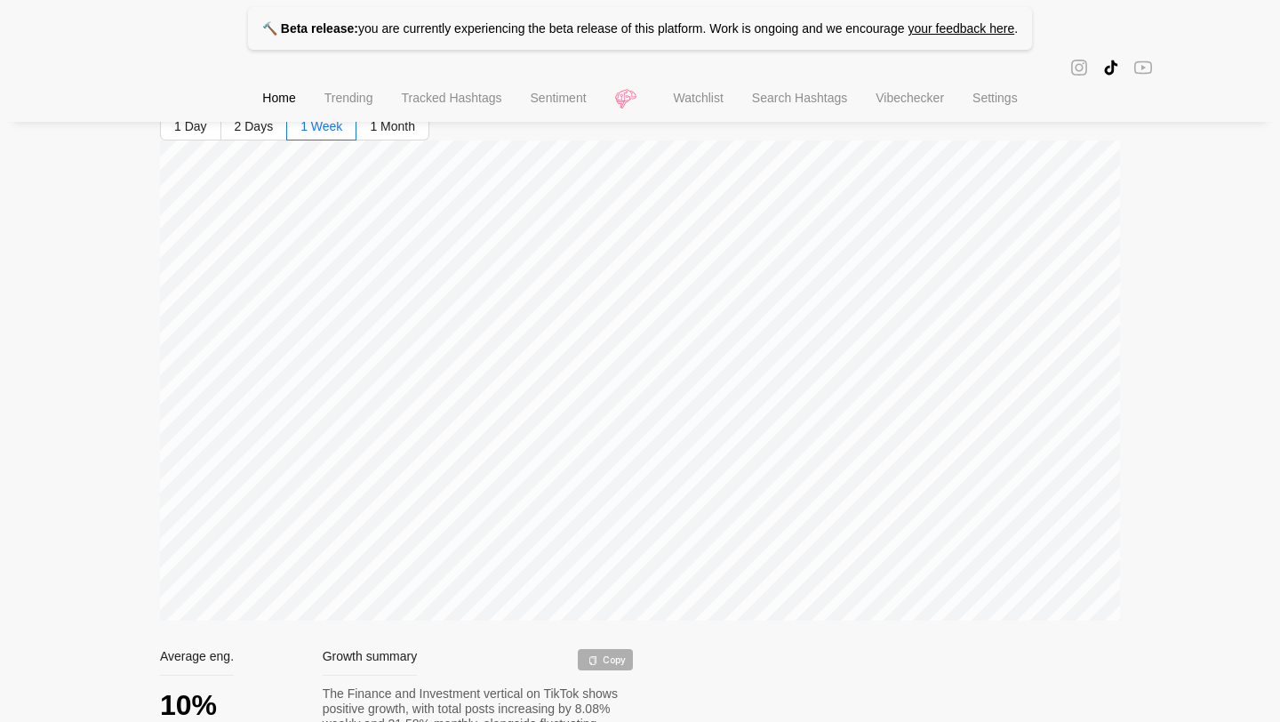
scroll to position [262, 0]
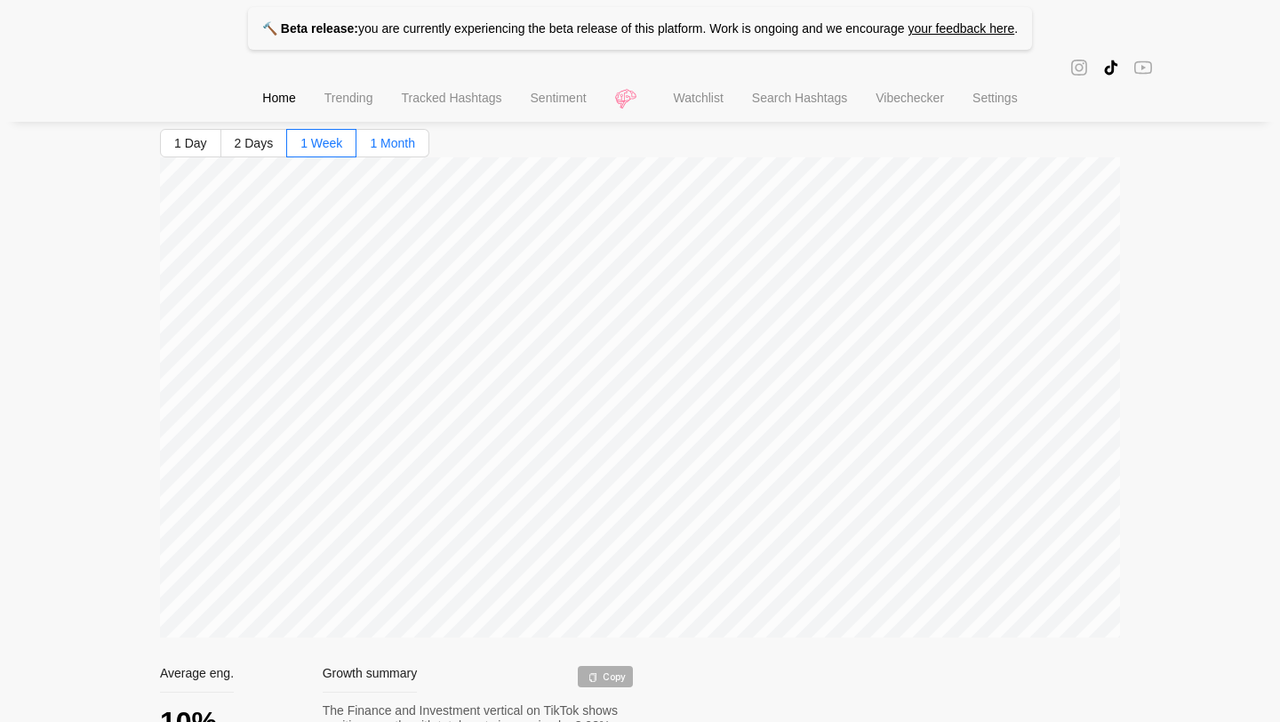
click at [391, 139] on span "1 Month" at bounding box center [392, 143] width 45 height 14
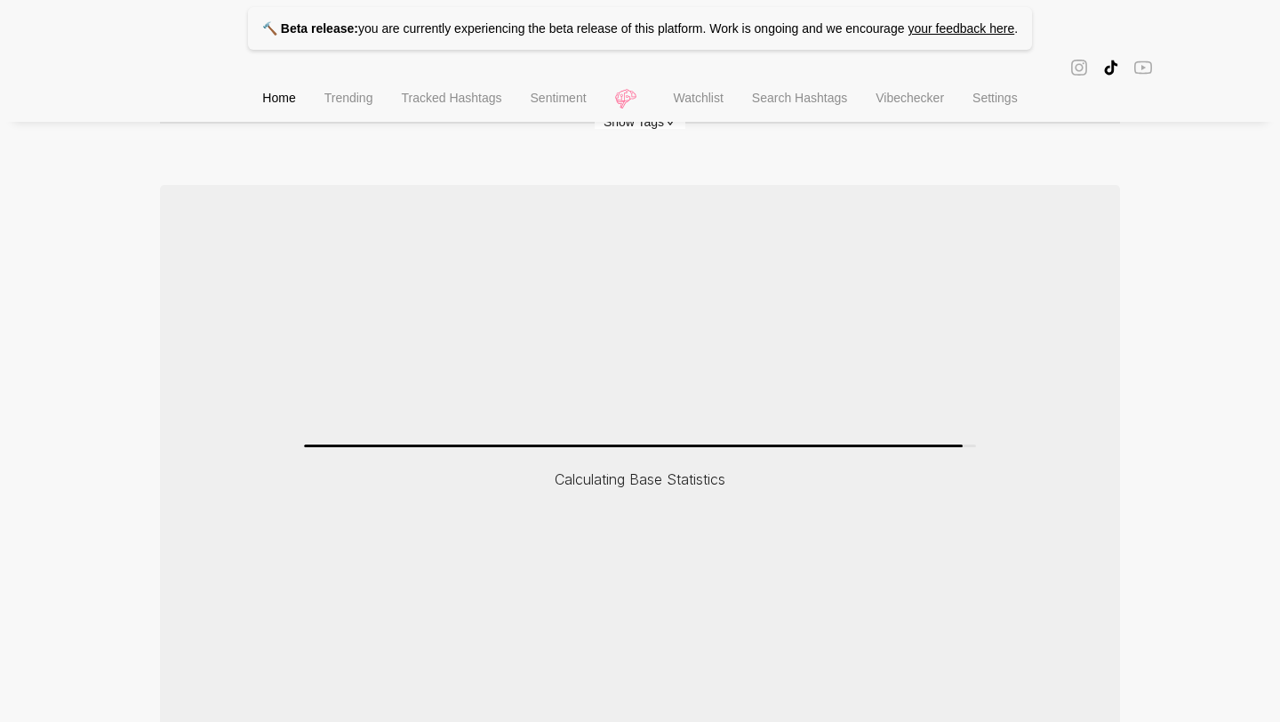
scroll to position [203, 0]
